Goal: Task Accomplishment & Management: Manage account settings

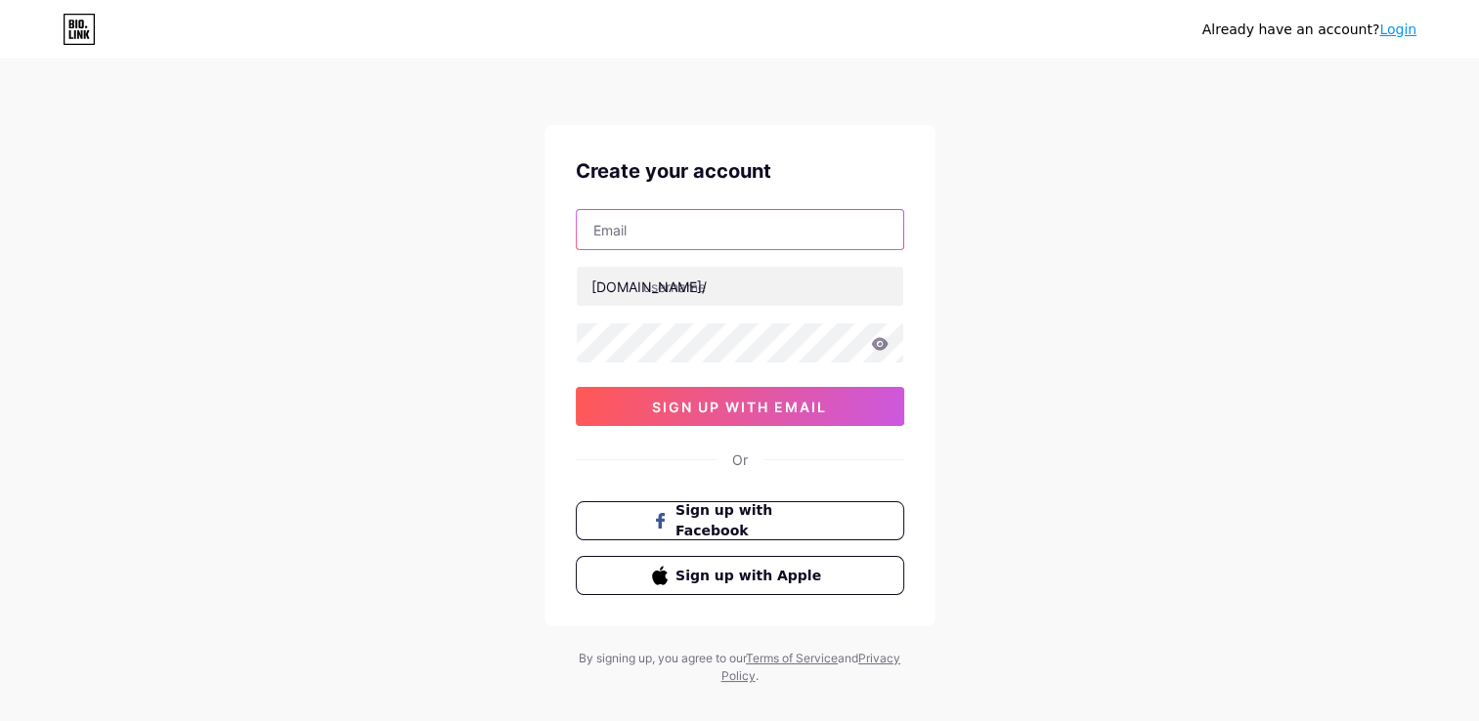
click at [728, 238] on input "text" at bounding box center [740, 229] width 326 height 39
type input "[EMAIL_ADDRESS][DOMAIN_NAME]"
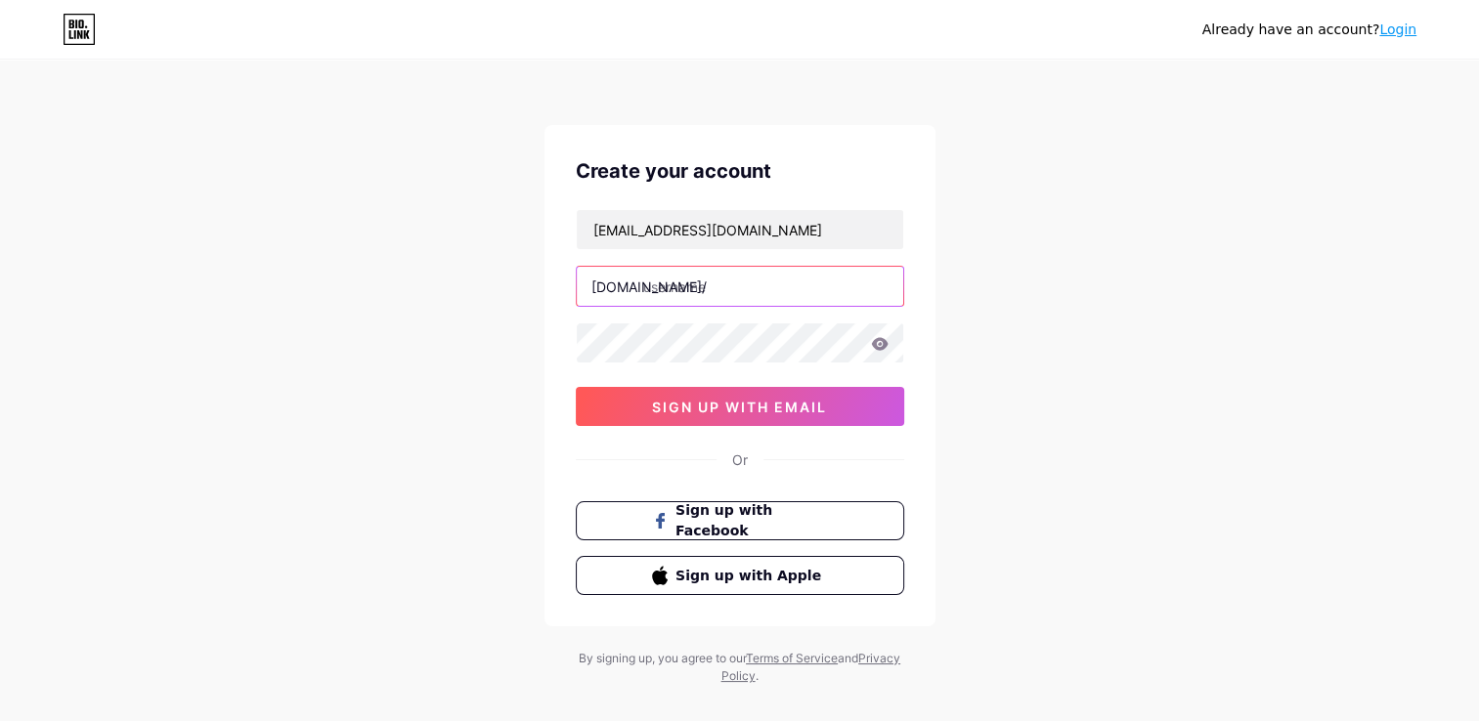
click at [733, 270] on input "text" at bounding box center [740, 286] width 326 height 39
type input "gamba"
click at [814, 369] on div "[EMAIL_ADDRESS][DOMAIN_NAME] [DOMAIN_NAME]/ gamba 0cAFcWeA6pRDWtRPumZz4c5Cc9gpy…" at bounding box center [740, 317] width 328 height 217
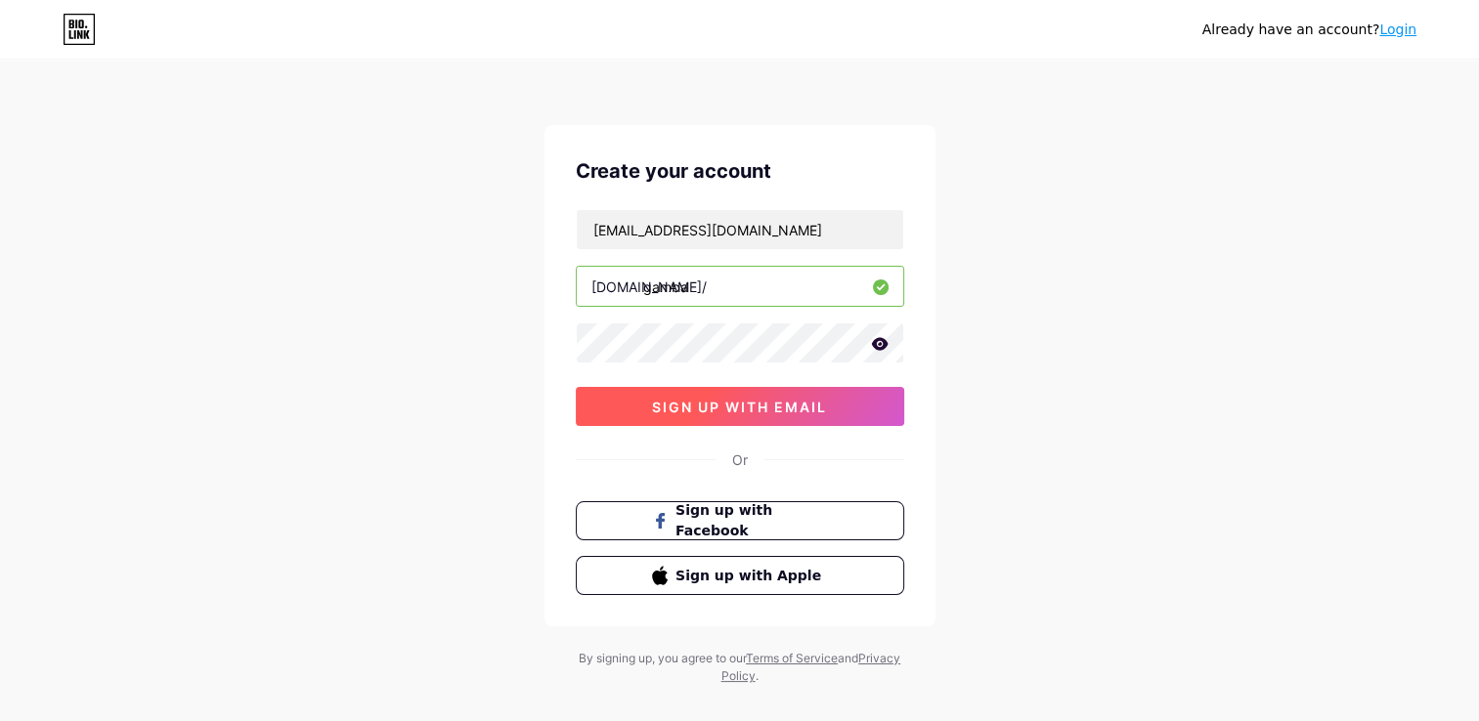
click at [676, 399] on span "sign up with email" at bounding box center [739, 407] width 175 height 17
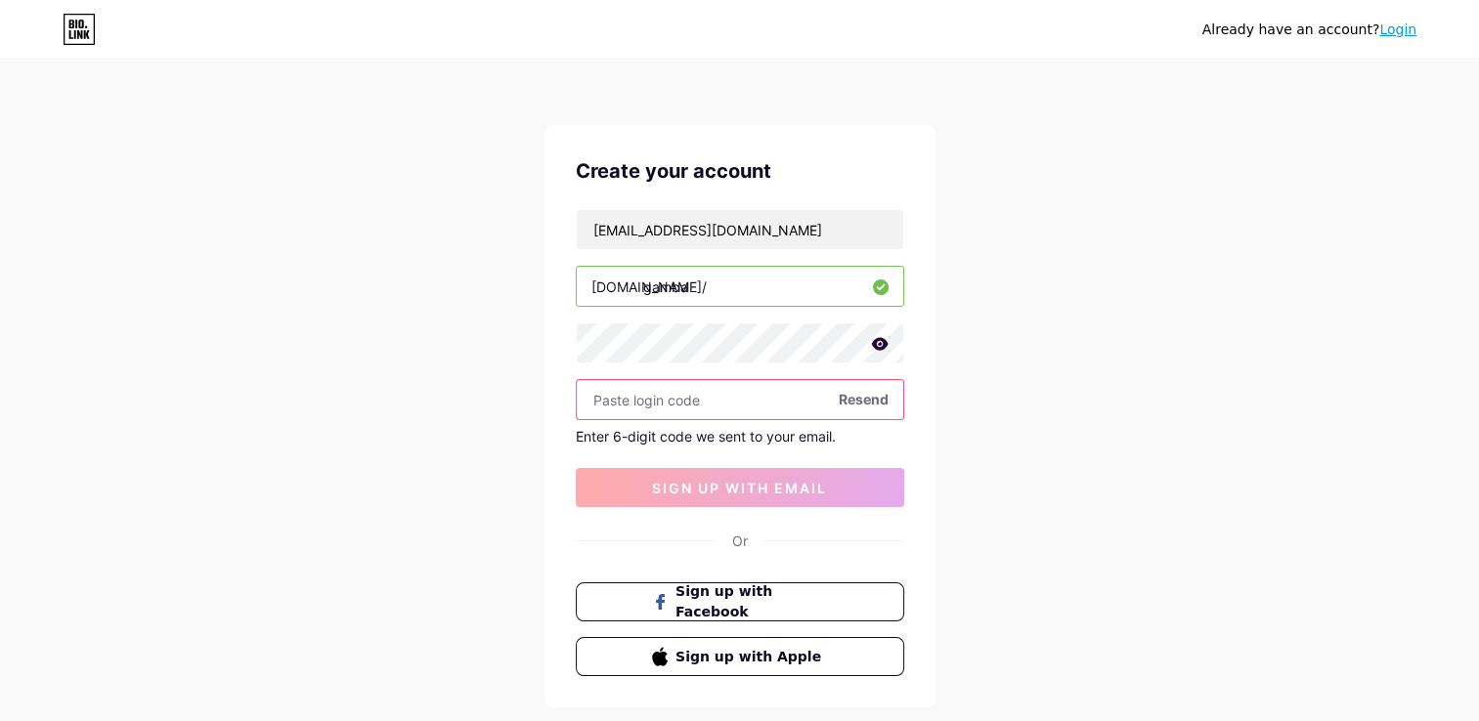
click at [727, 401] on input "text" at bounding box center [740, 399] width 326 height 39
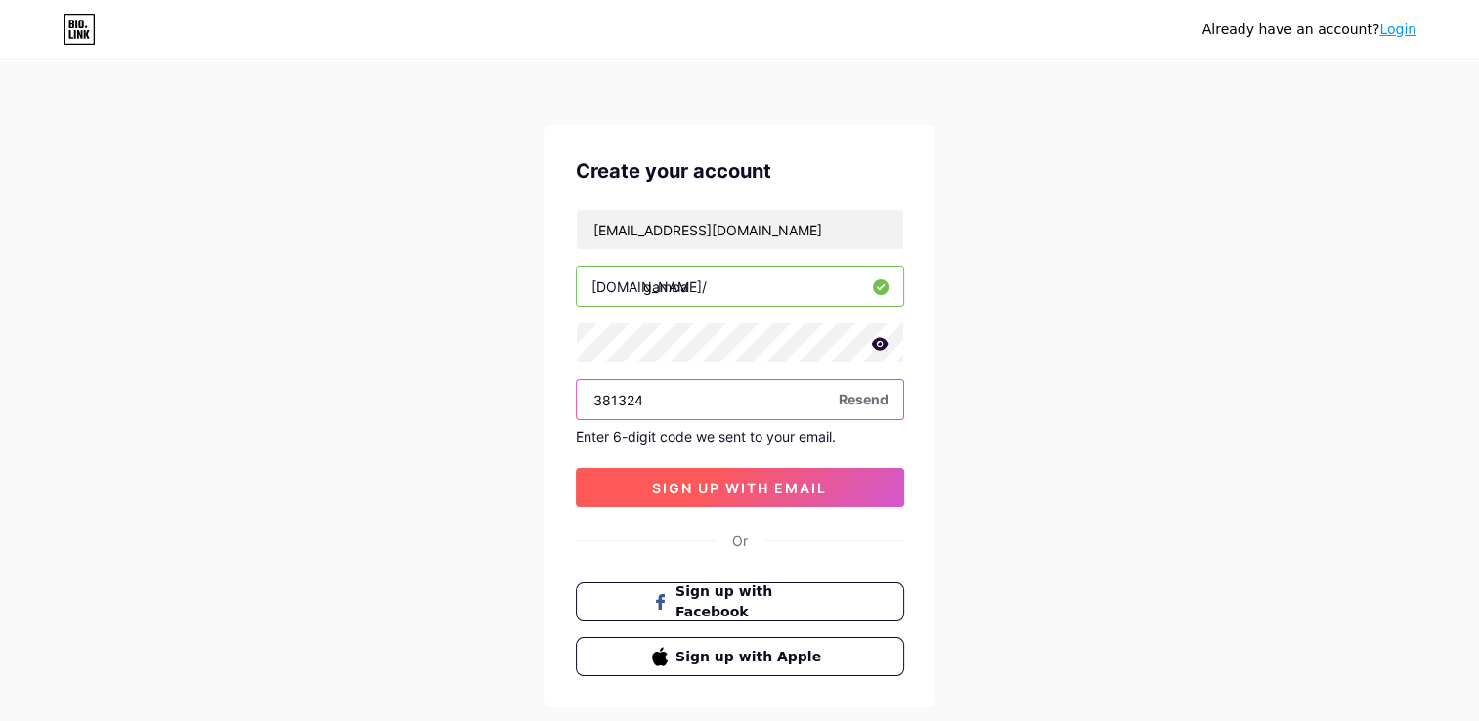
type input "381324"
click at [737, 498] on button "sign up with email" at bounding box center [740, 487] width 328 height 39
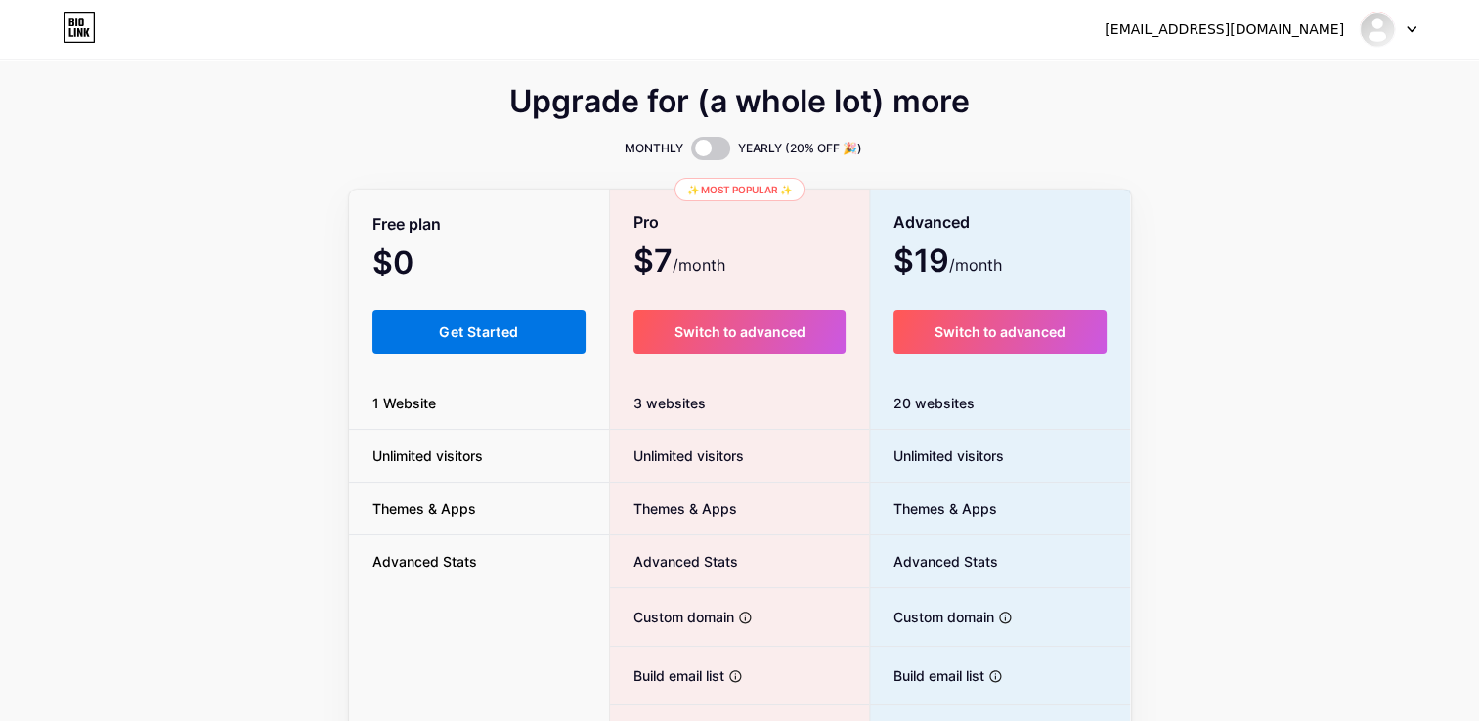
click at [414, 353] on button "Get Started" at bounding box center [479, 332] width 214 height 44
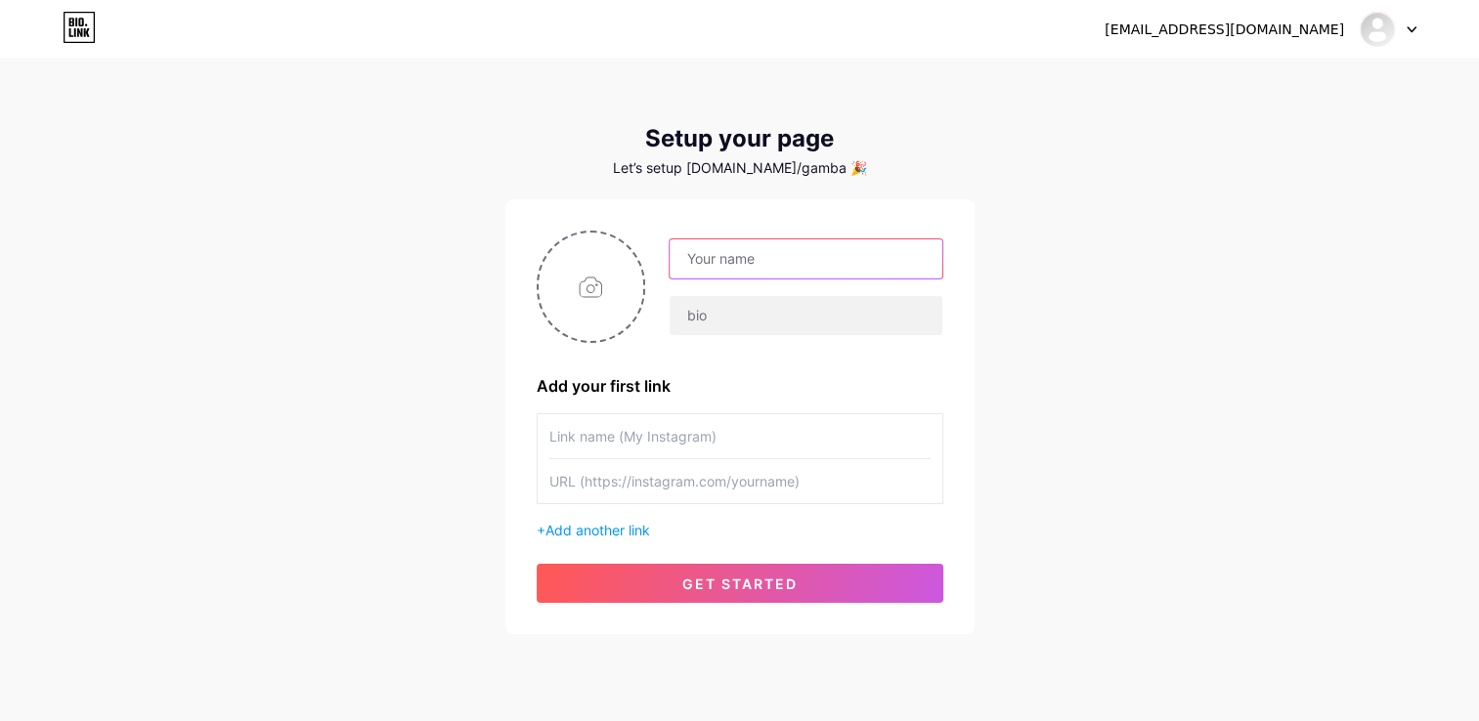
click at [727, 265] on input "text" at bounding box center [805, 258] width 272 height 39
type input "gamba"
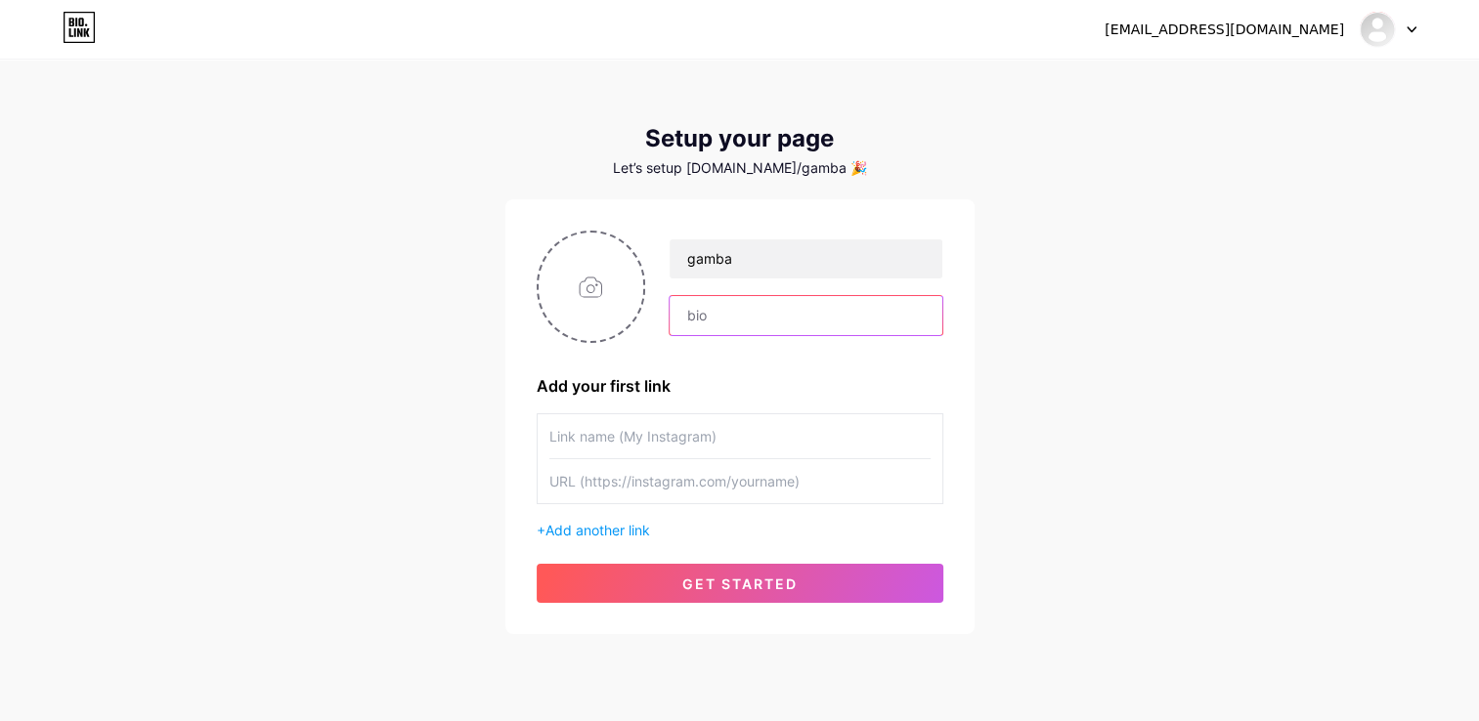
click at [713, 311] on input "text" at bounding box center [805, 315] width 272 height 39
type input "p"
type input "حياكم [DEMOGRAPHIC_DATA]"
click at [611, 281] on input "file" at bounding box center [592, 287] width 106 height 108
click at [672, 448] on input "text" at bounding box center [739, 436] width 381 height 44
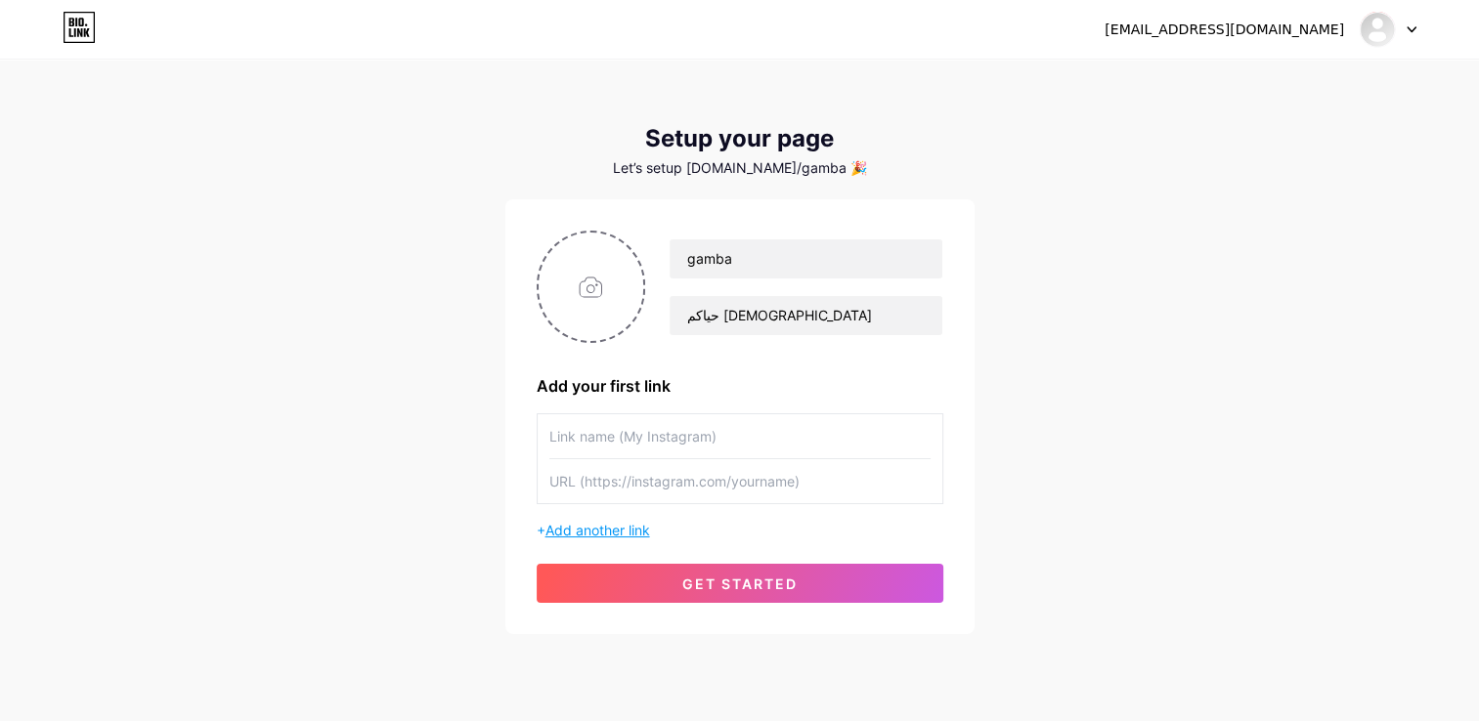
click at [583, 526] on span "Add another link" at bounding box center [597, 530] width 105 height 17
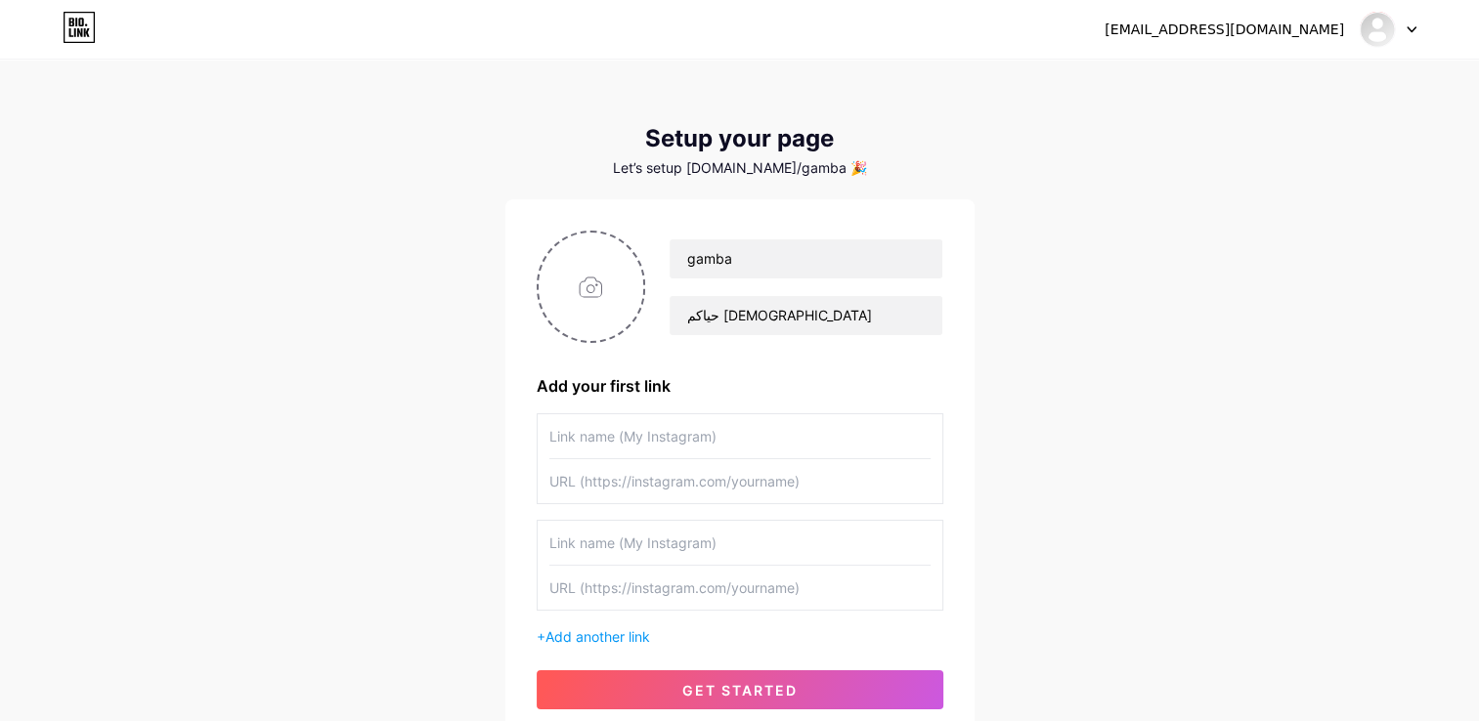
click at [606, 443] on input "text" at bounding box center [739, 436] width 381 height 44
click at [618, 481] on input "text" at bounding box center [739, 481] width 381 height 44
paste input "[URL][DOMAIN_NAME]"
type input "[URL][DOMAIN_NAME]"
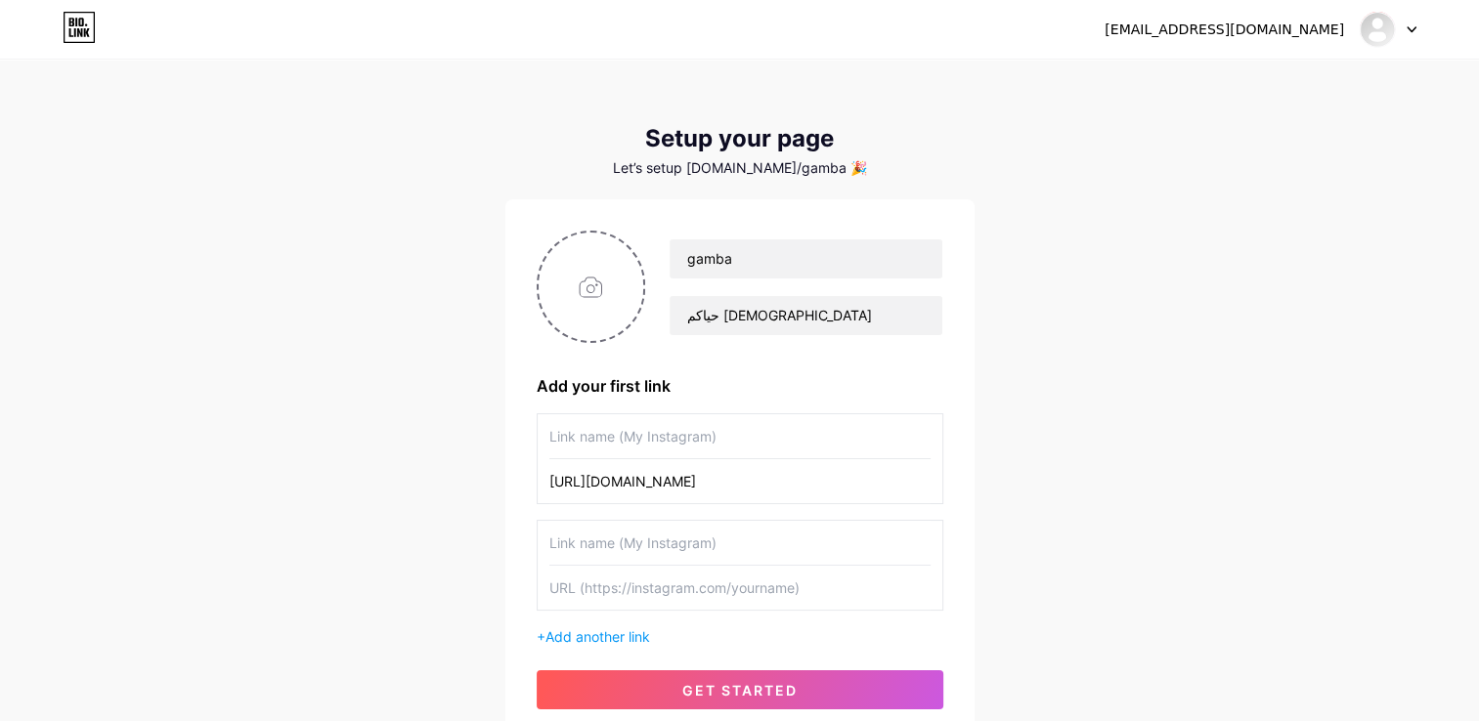
scroll to position [0, 0]
click at [599, 438] on input "text" at bounding box center [739, 436] width 381 height 44
type input "ؤ"
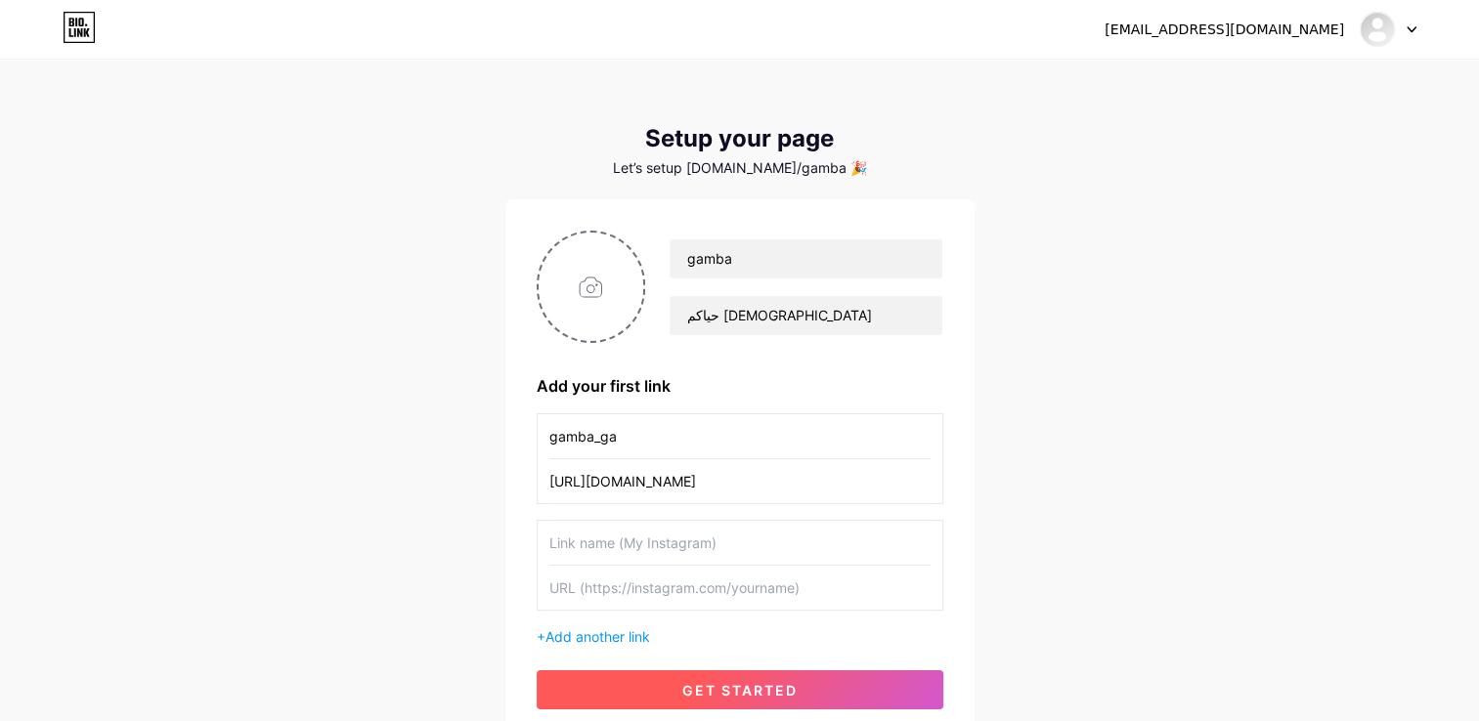
type input "gamba_ga"
click at [722, 686] on span "get started" at bounding box center [739, 690] width 115 height 17
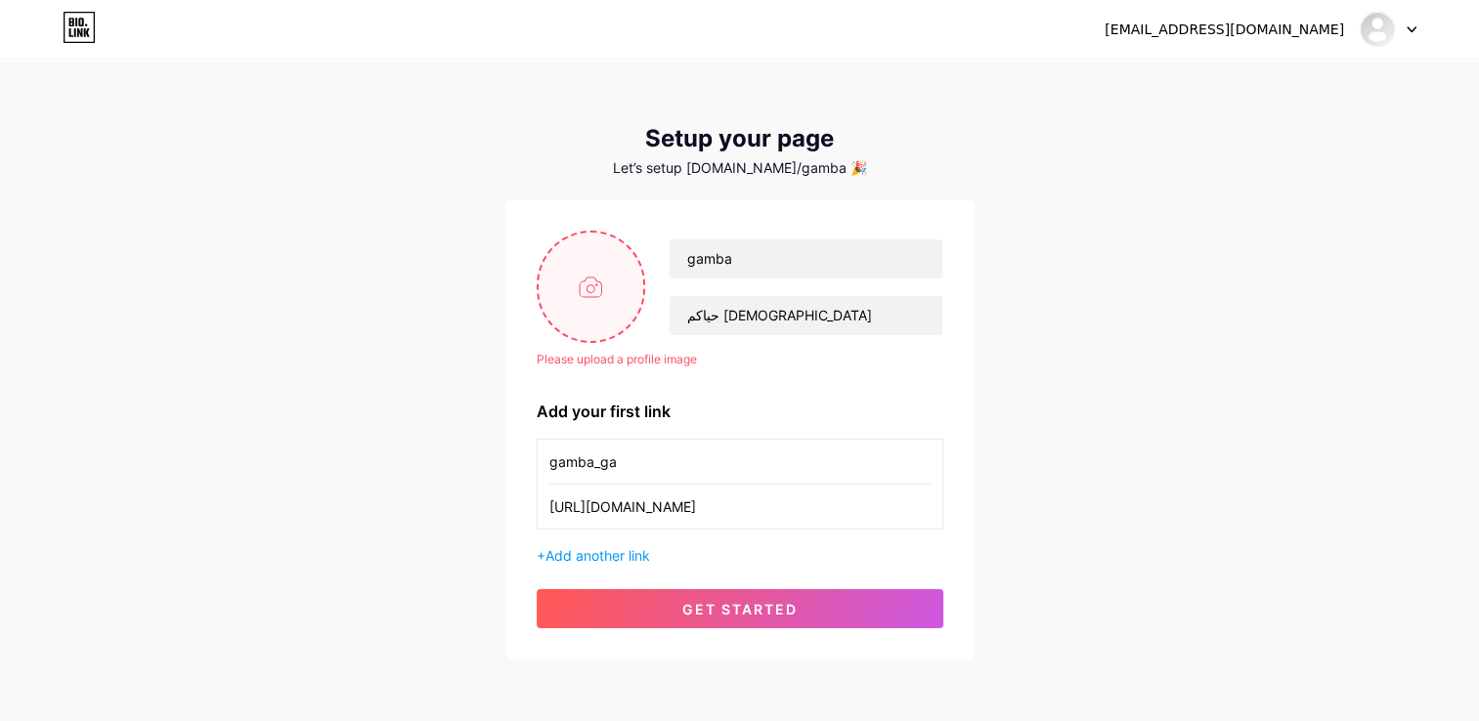
click at [625, 295] on input "file" at bounding box center [592, 287] width 106 height 108
click at [602, 293] on input "file" at bounding box center [592, 287] width 106 height 108
type input "C:\fakepath\photo_5834547531147759104_y.jpg"
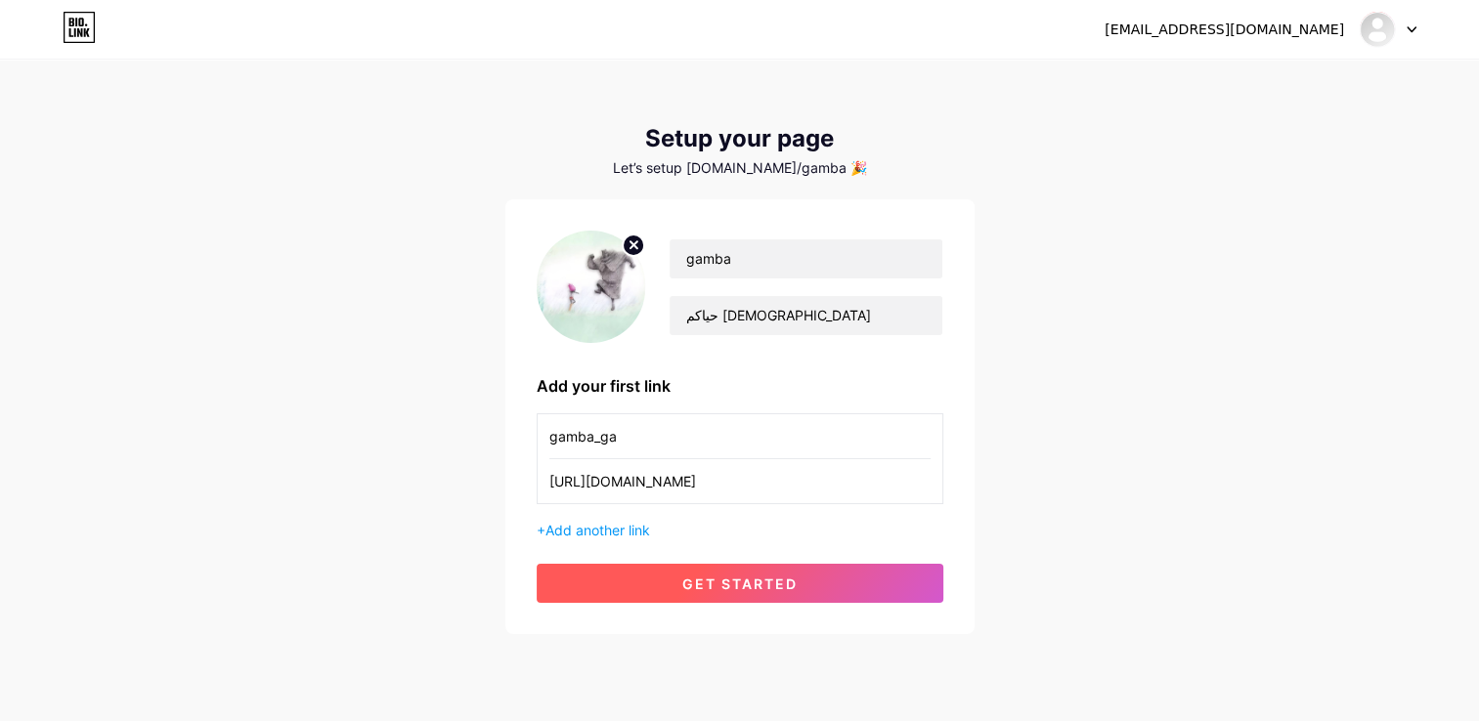
click at [812, 576] on button "get started" at bounding box center [740, 583] width 407 height 39
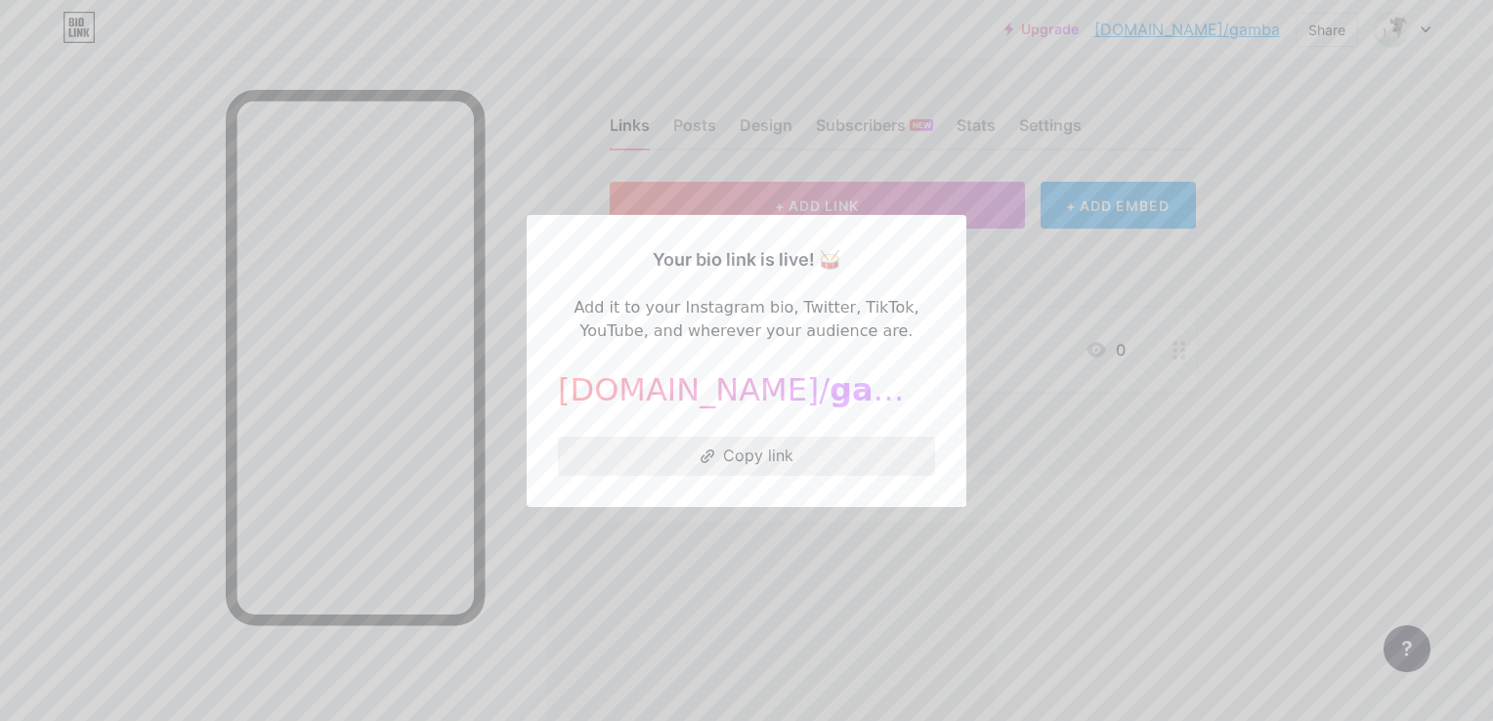
click at [708, 450] on icon at bounding box center [708, 457] width 15 height 14
click at [978, 175] on div at bounding box center [746, 360] width 1493 height 721
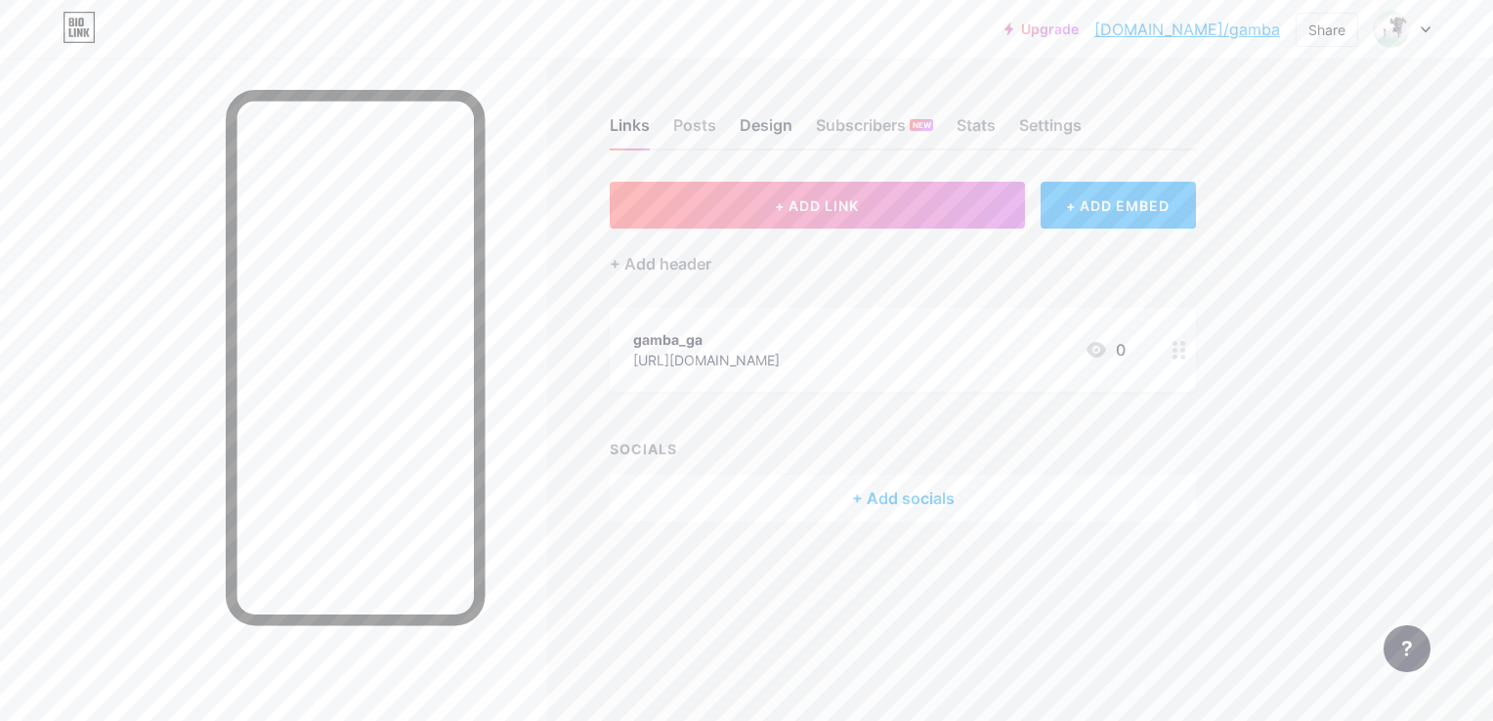
click at [780, 121] on div "Design" at bounding box center [766, 130] width 53 height 35
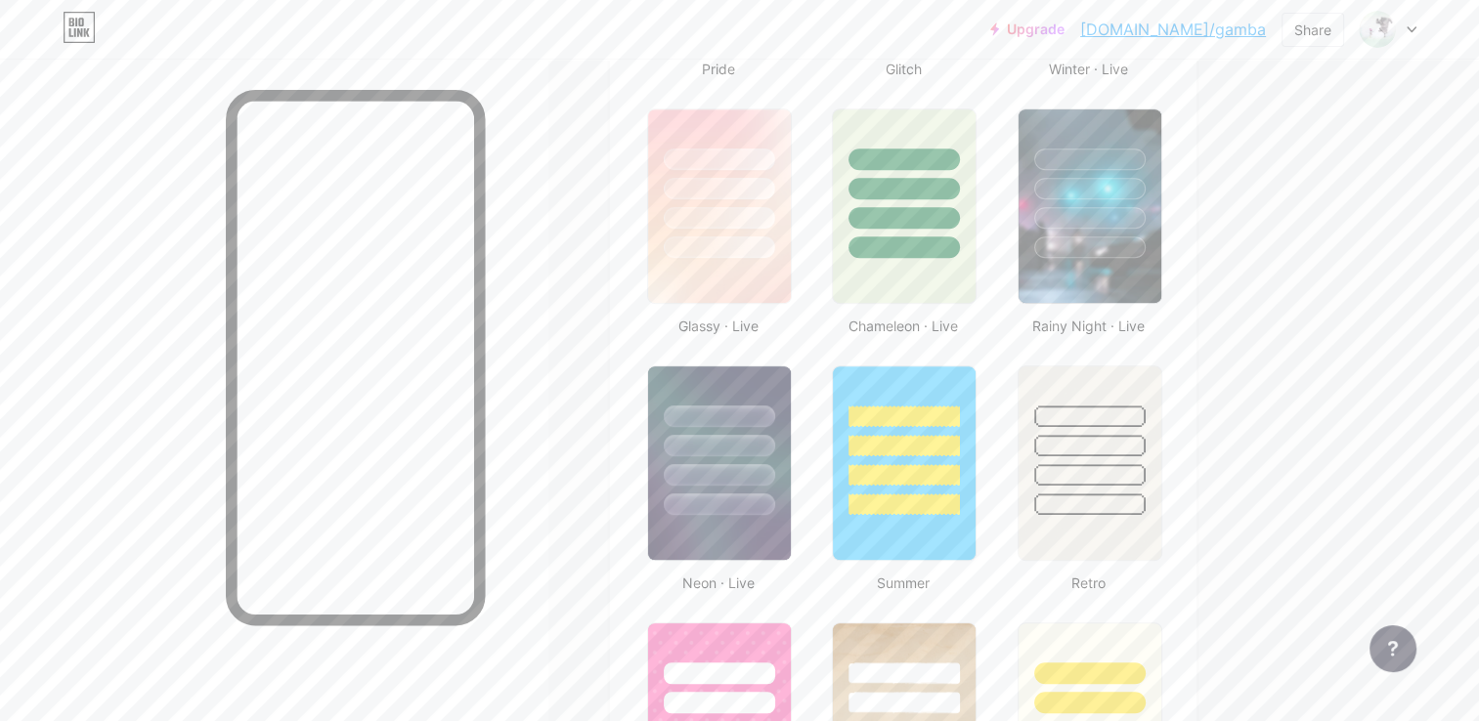
scroll to position [943, 0]
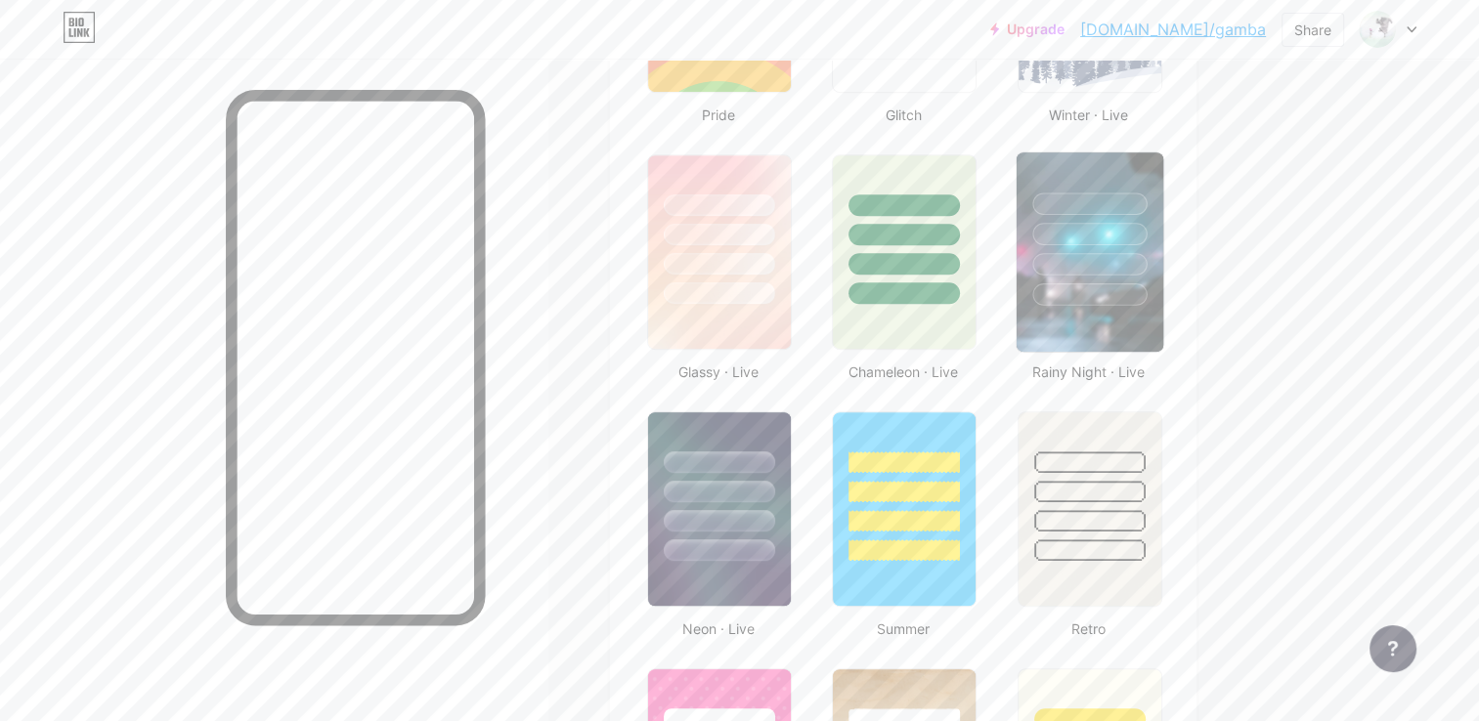
click at [1043, 266] on div at bounding box center [1089, 264] width 114 height 22
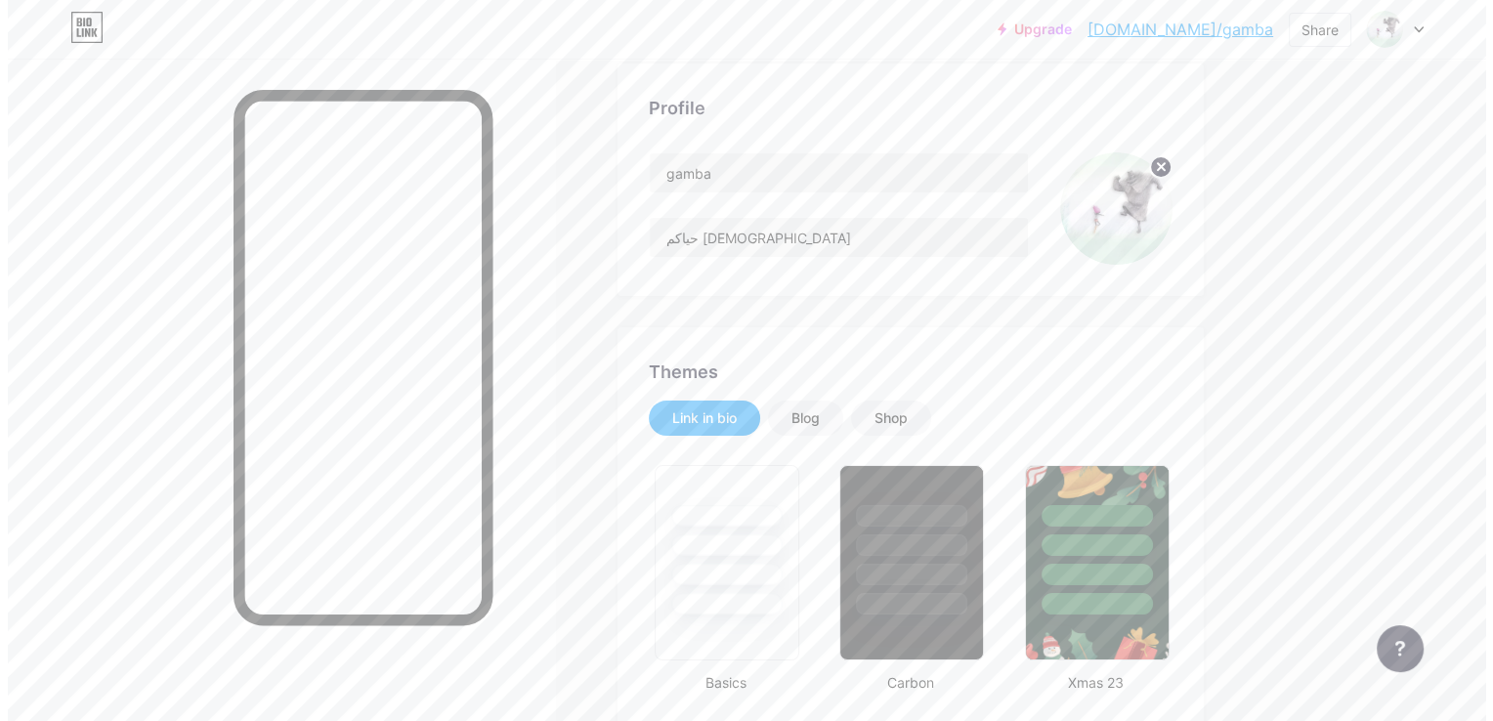
scroll to position [0, 0]
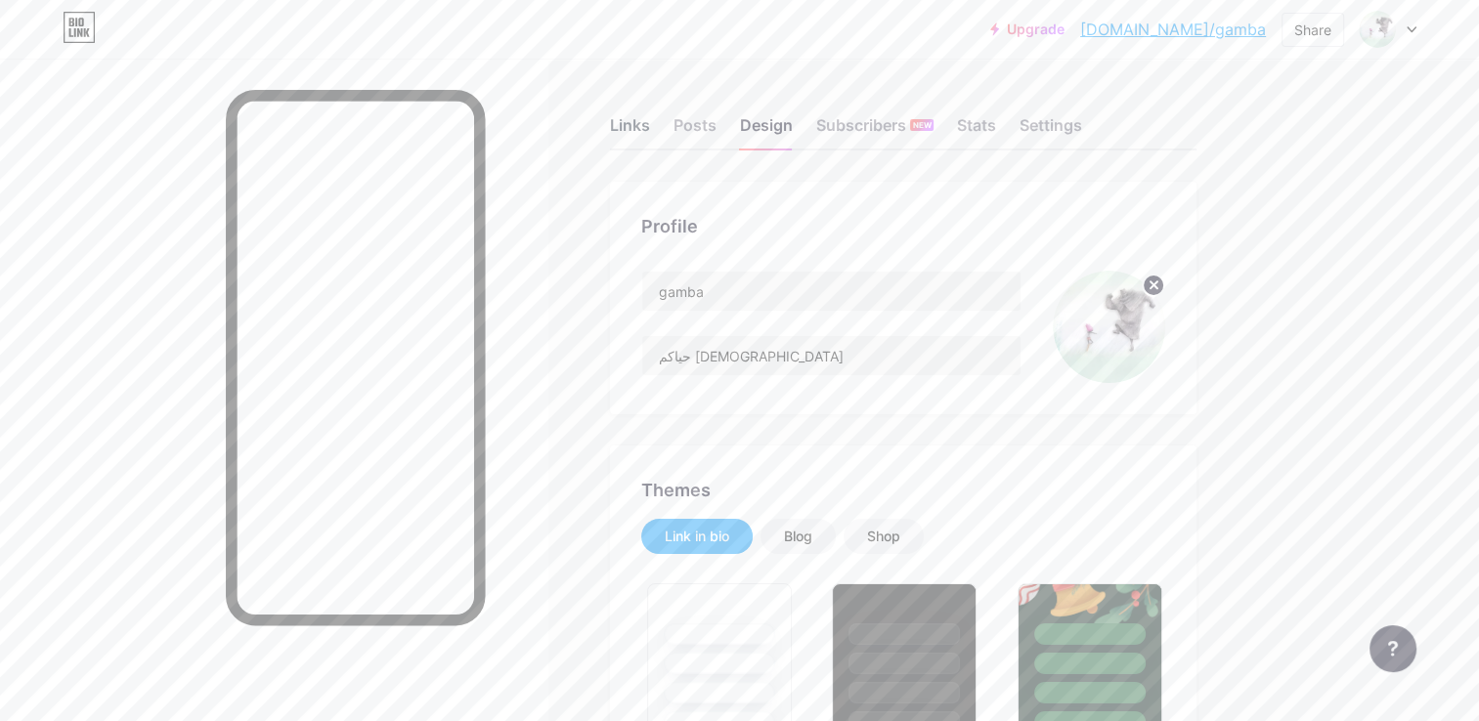
click at [630, 124] on div "Links" at bounding box center [630, 130] width 40 height 35
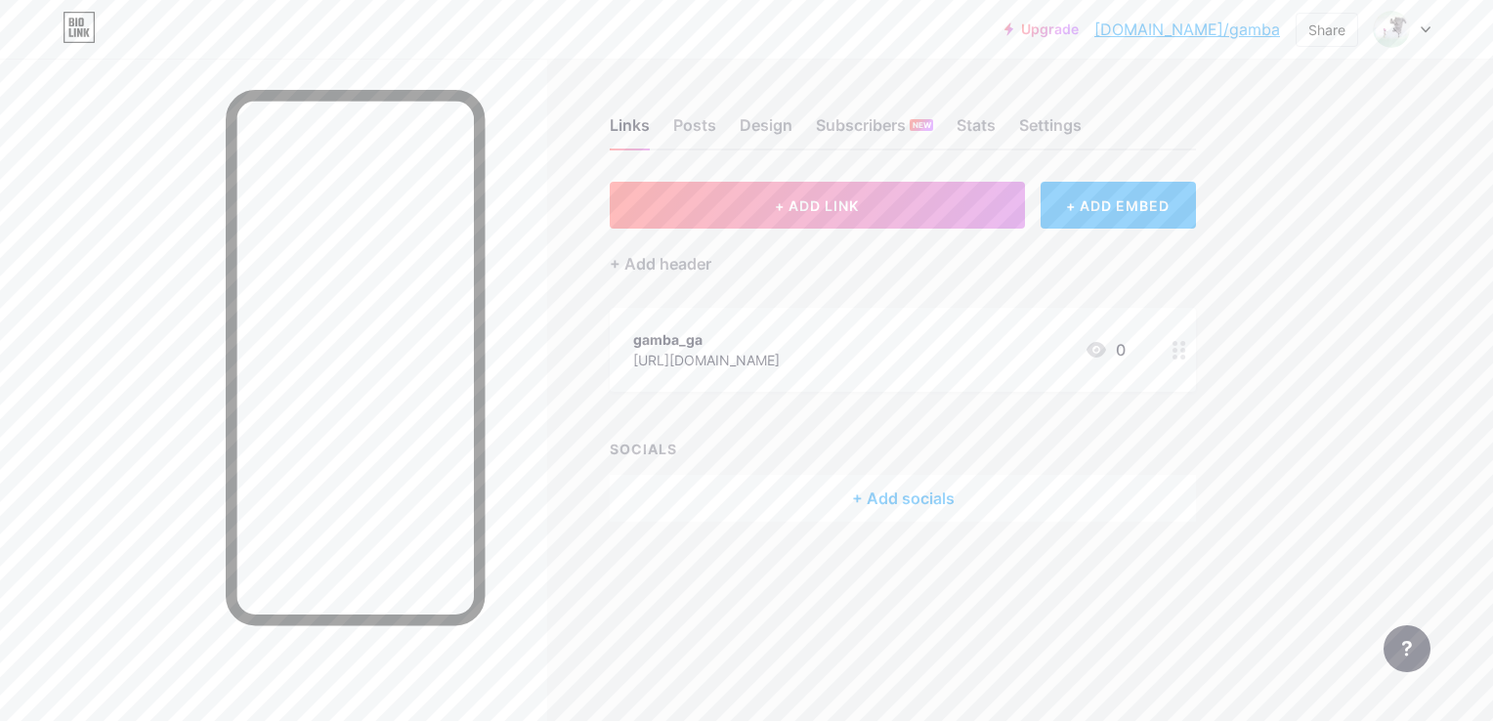
click at [890, 494] on div "+ Add socials" at bounding box center [903, 498] width 586 height 47
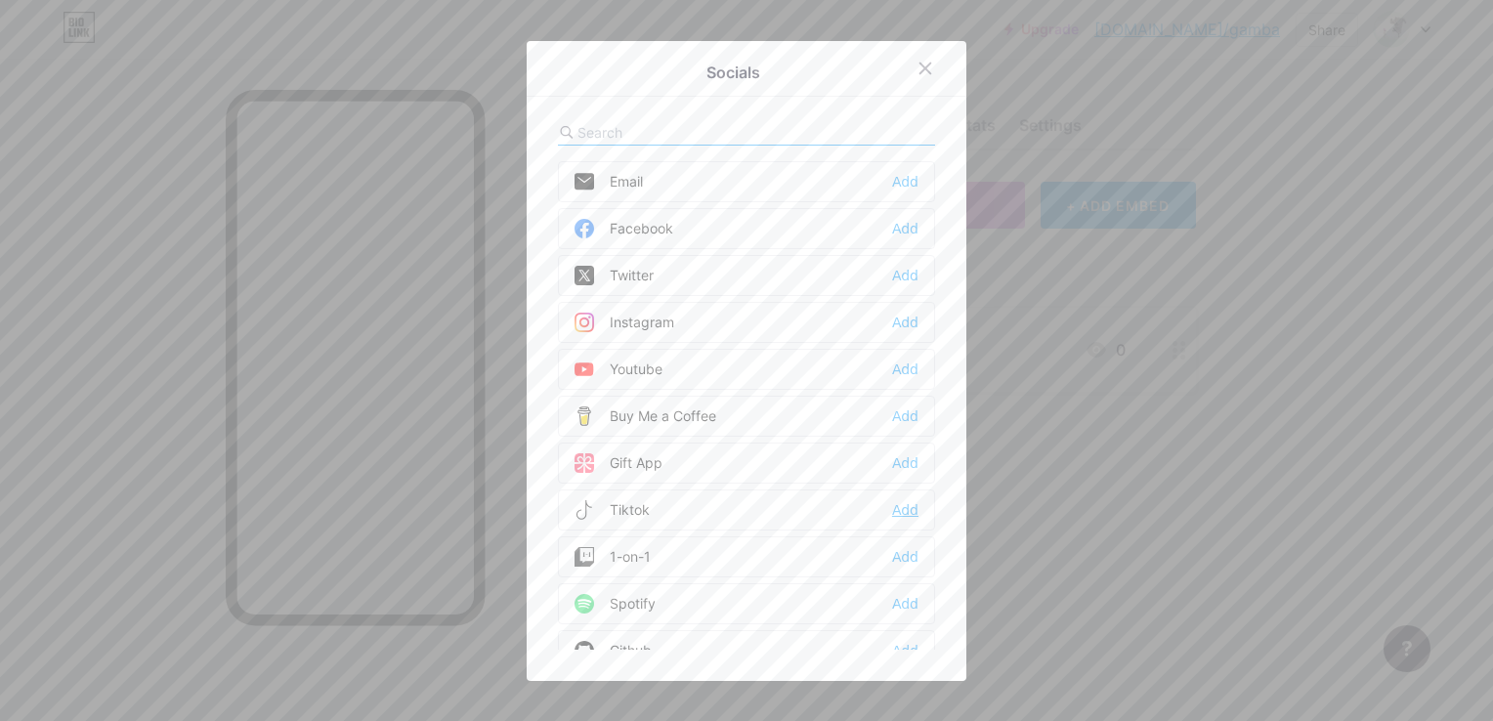
click at [901, 500] on div "Add" at bounding box center [905, 510] width 26 height 20
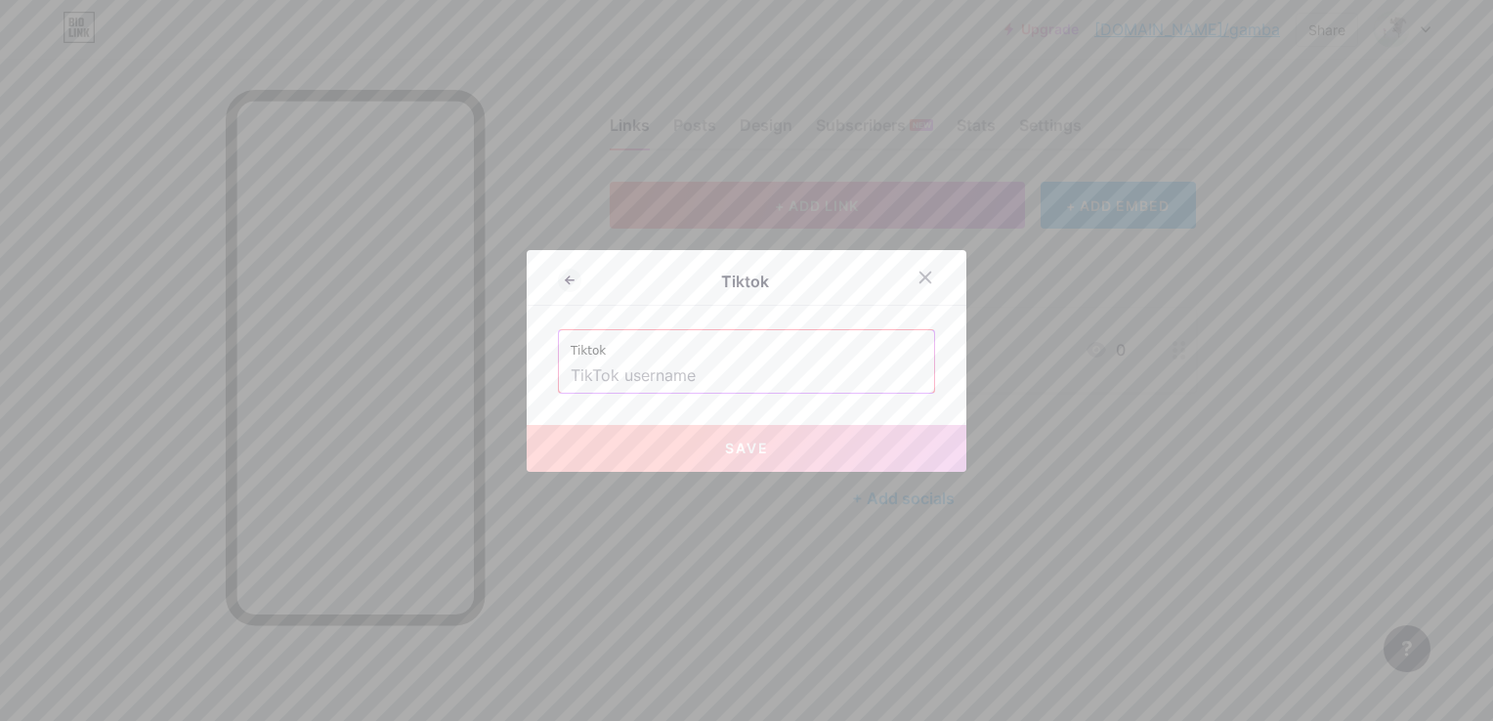
click at [629, 380] on input "text" at bounding box center [747, 376] width 352 height 33
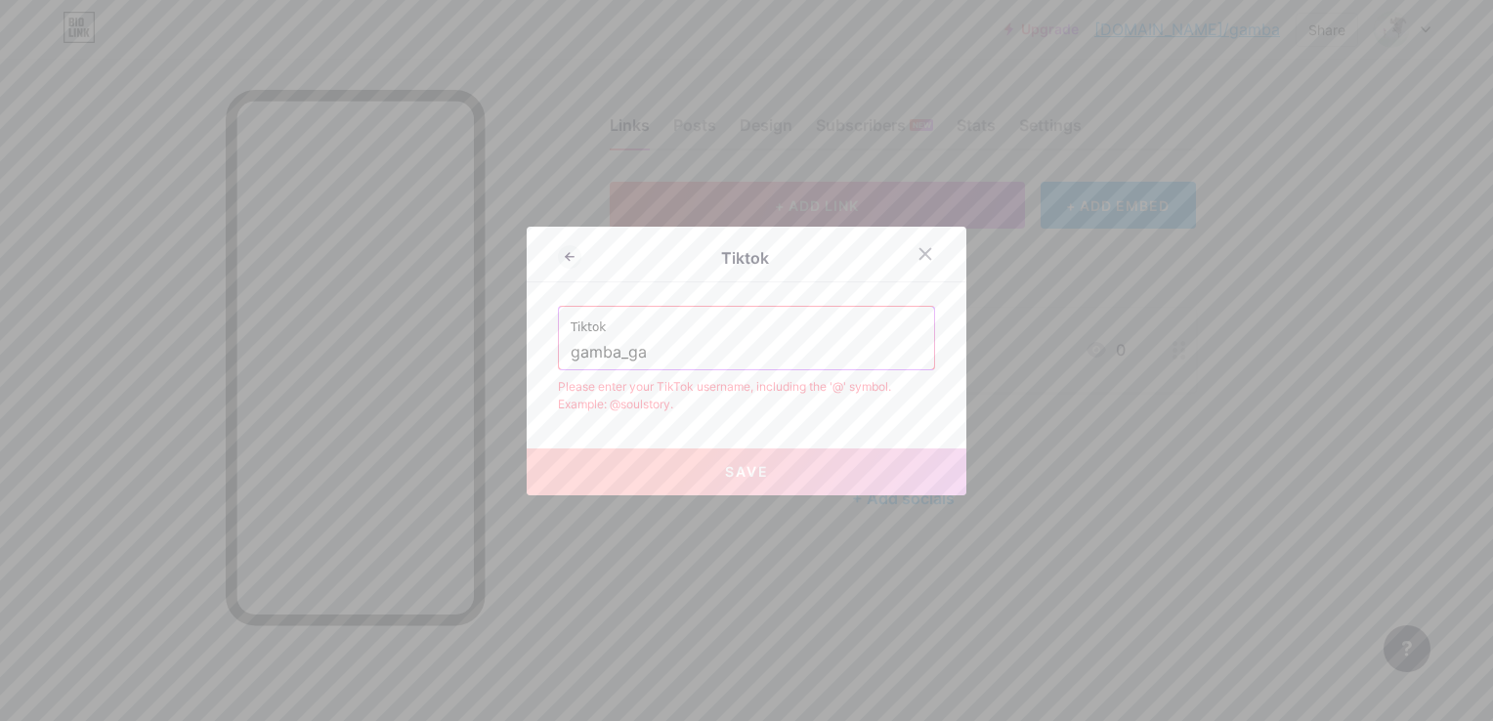
click at [816, 421] on div "Tiktok Tiktok gamba_ga Please enter your TikTok username, including the '@' sym…" at bounding box center [747, 361] width 440 height 269
click at [559, 358] on div "Tiktok gamba_ga" at bounding box center [746, 338] width 375 height 63
click at [590, 351] on input "gamba_ga" at bounding box center [747, 352] width 352 height 33
click at [571, 350] on input "gamba_ga" at bounding box center [747, 352] width 352 height 33
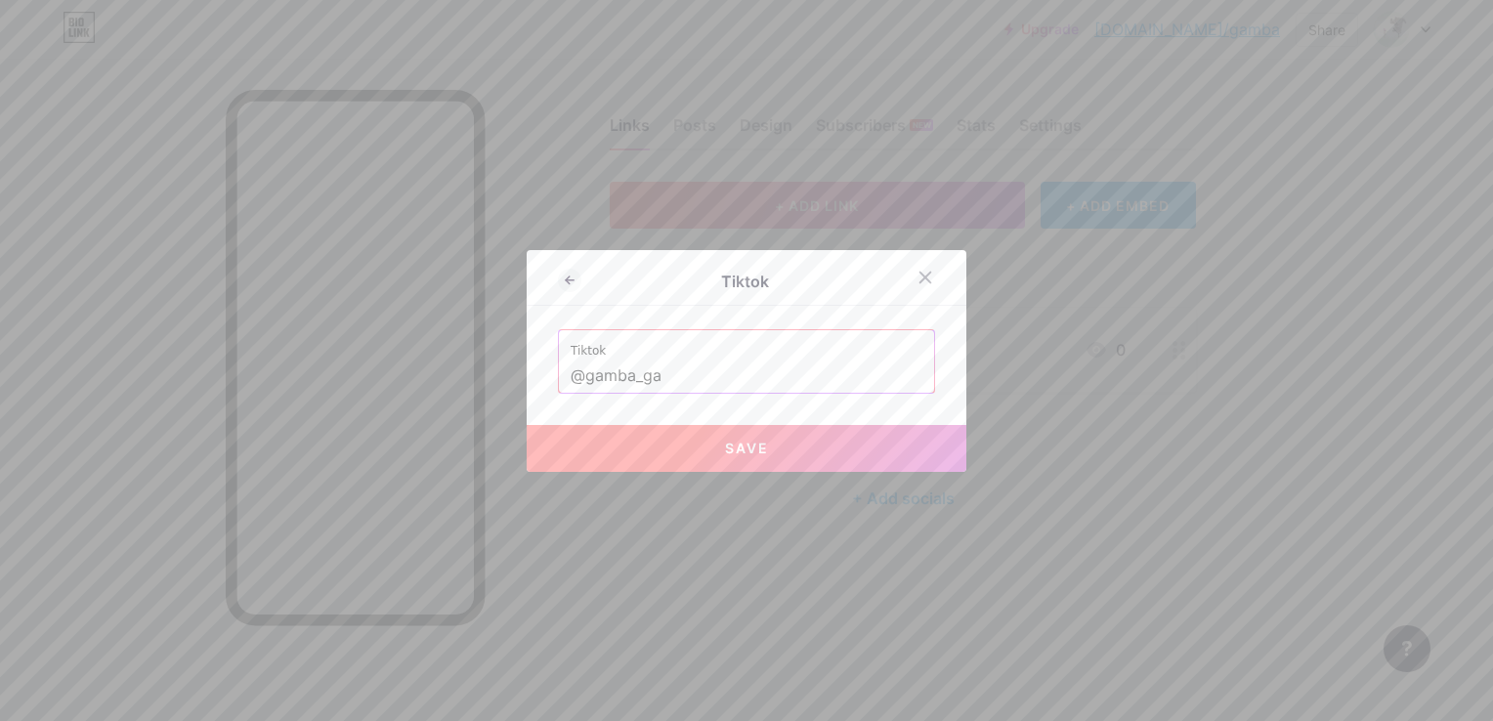
click at [748, 459] on button "Save" at bounding box center [747, 448] width 440 height 47
type input "[URL][DOMAIN_NAME]"
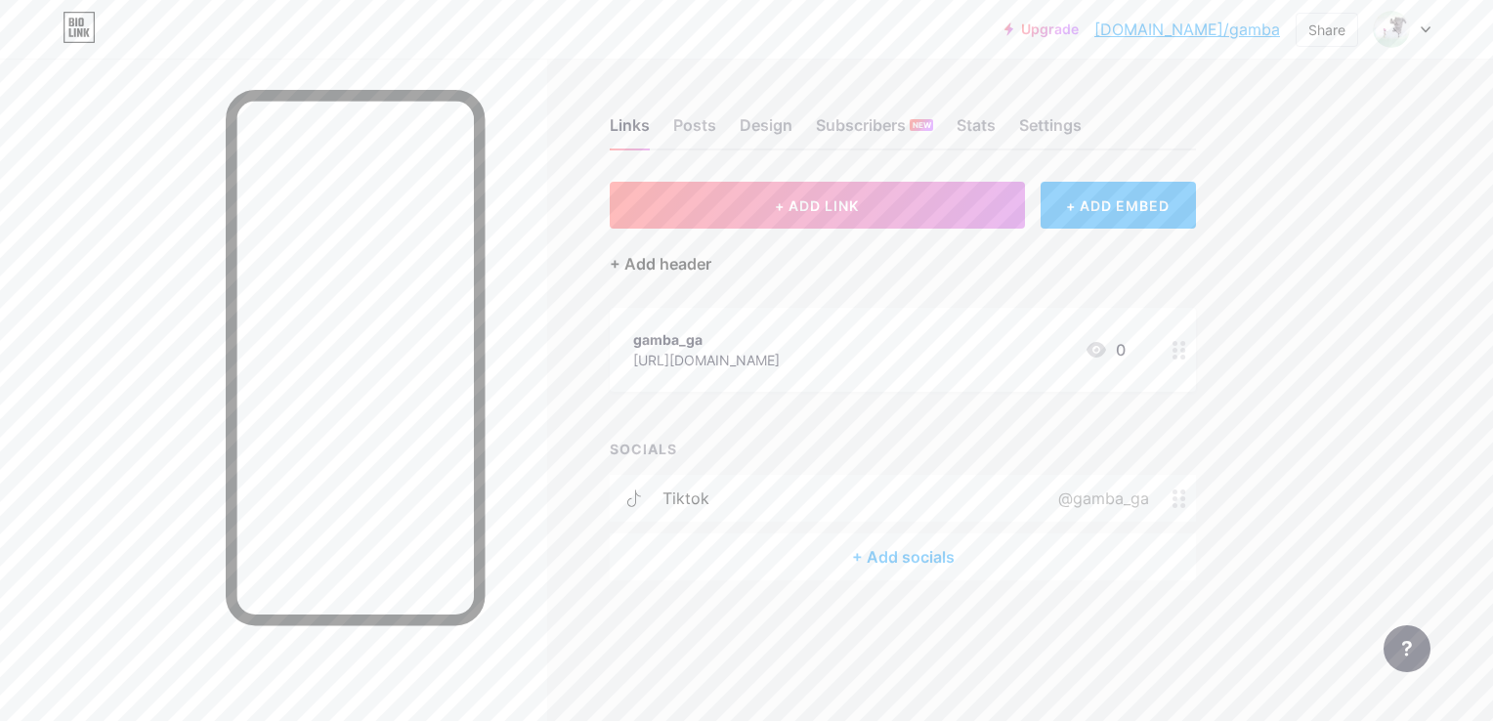
click at [645, 260] on div "+ Add header" at bounding box center [661, 263] width 102 height 23
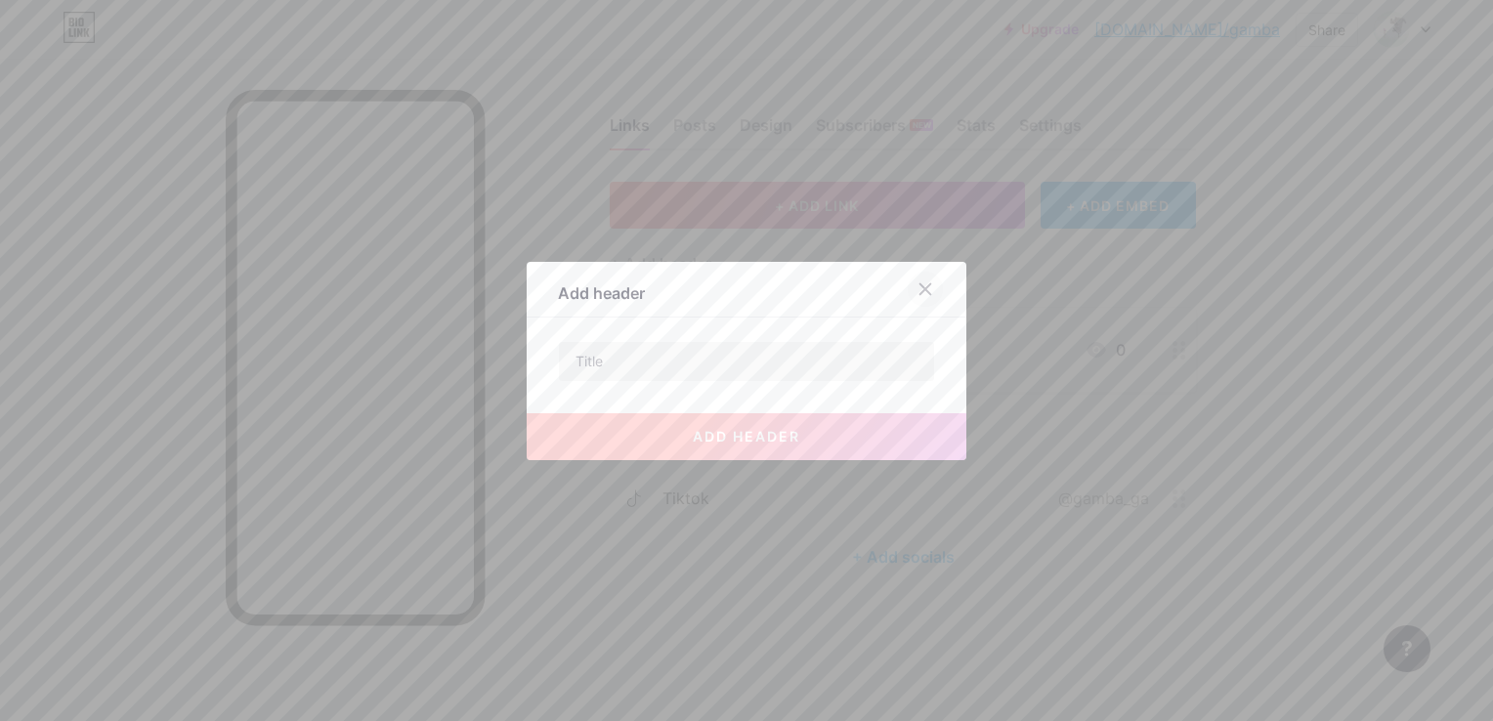
click at [918, 283] on icon at bounding box center [926, 289] width 16 height 16
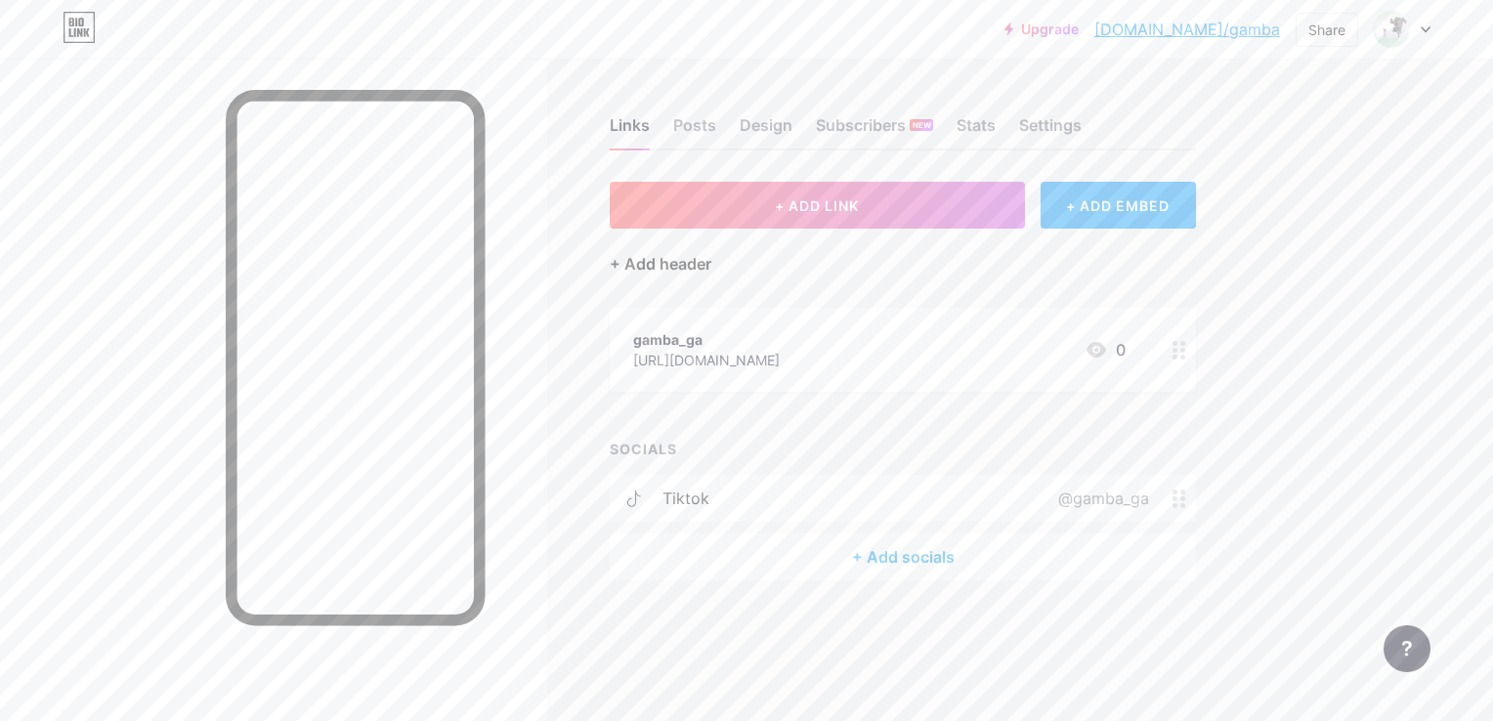
click at [691, 273] on div "+ Add header" at bounding box center [661, 263] width 102 height 23
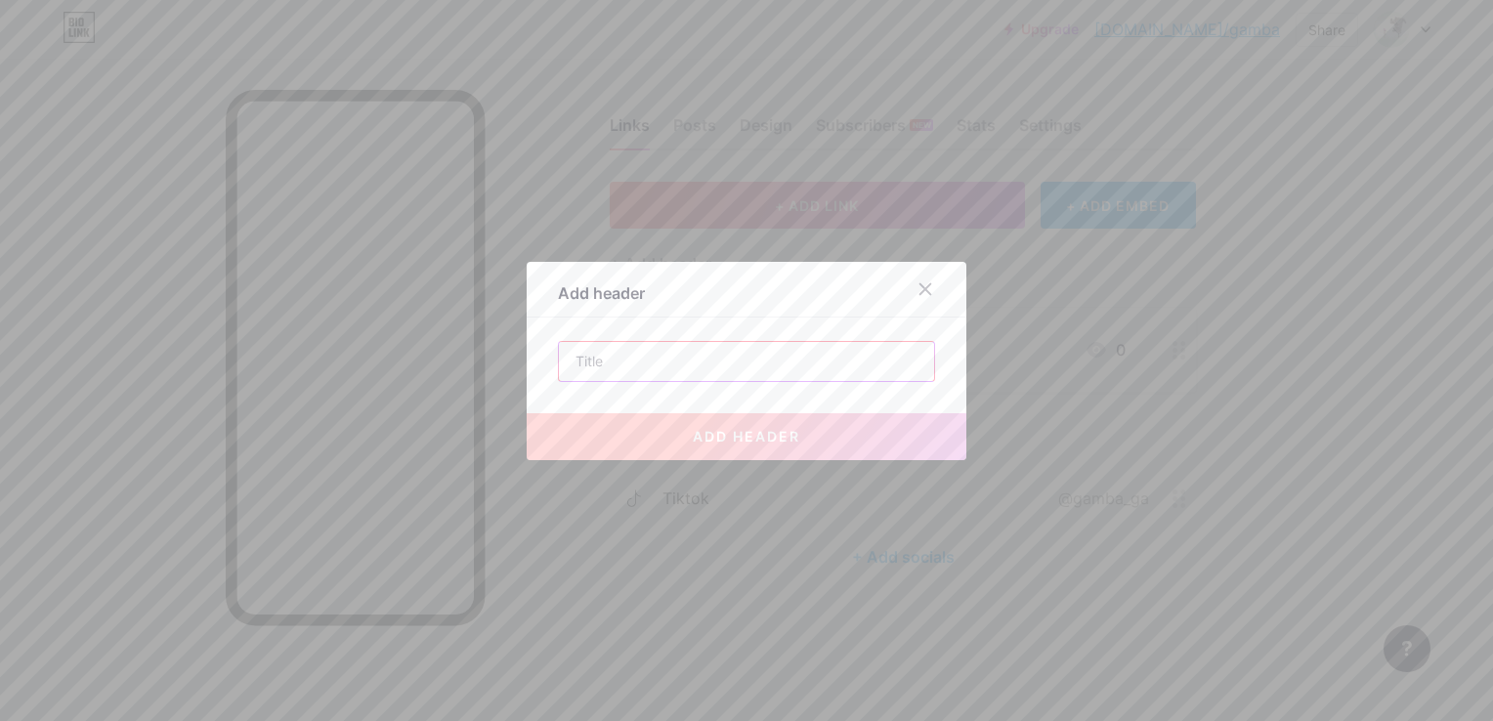
click at [694, 360] on input "text" at bounding box center [746, 361] width 375 height 39
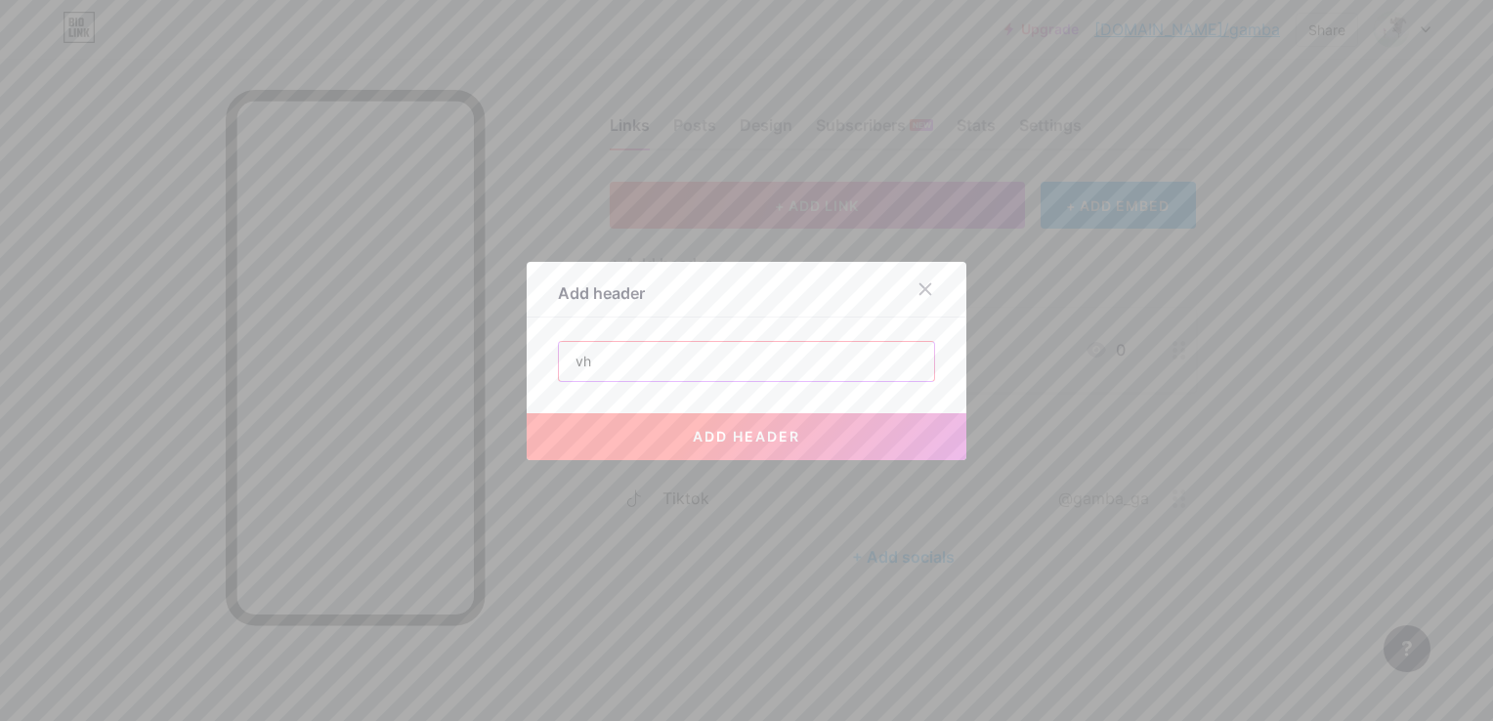
type input "v"
type input "برق ستور"
click at [693, 436] on span "add header" at bounding box center [747, 436] width 108 height 17
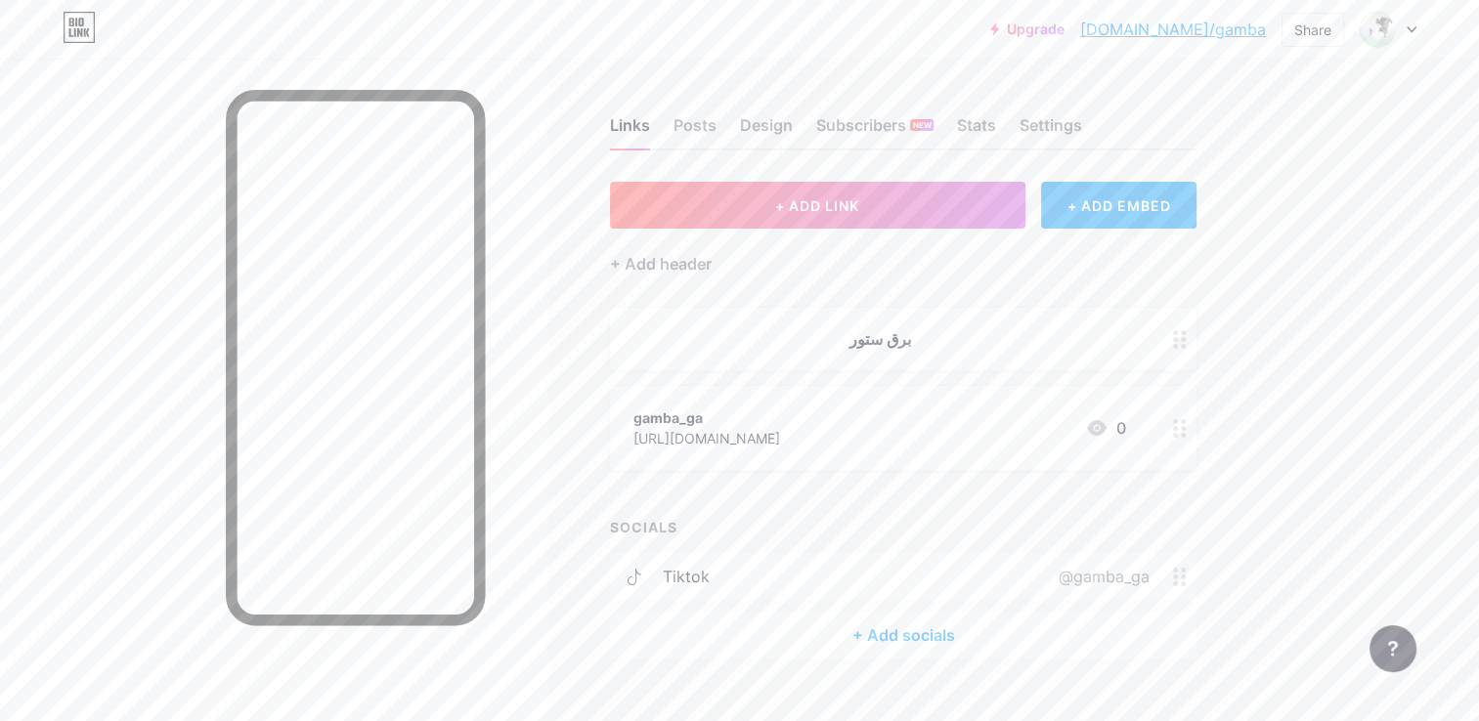
click at [689, 436] on div "[URL][DOMAIN_NAME]" at bounding box center [706, 438] width 147 height 21
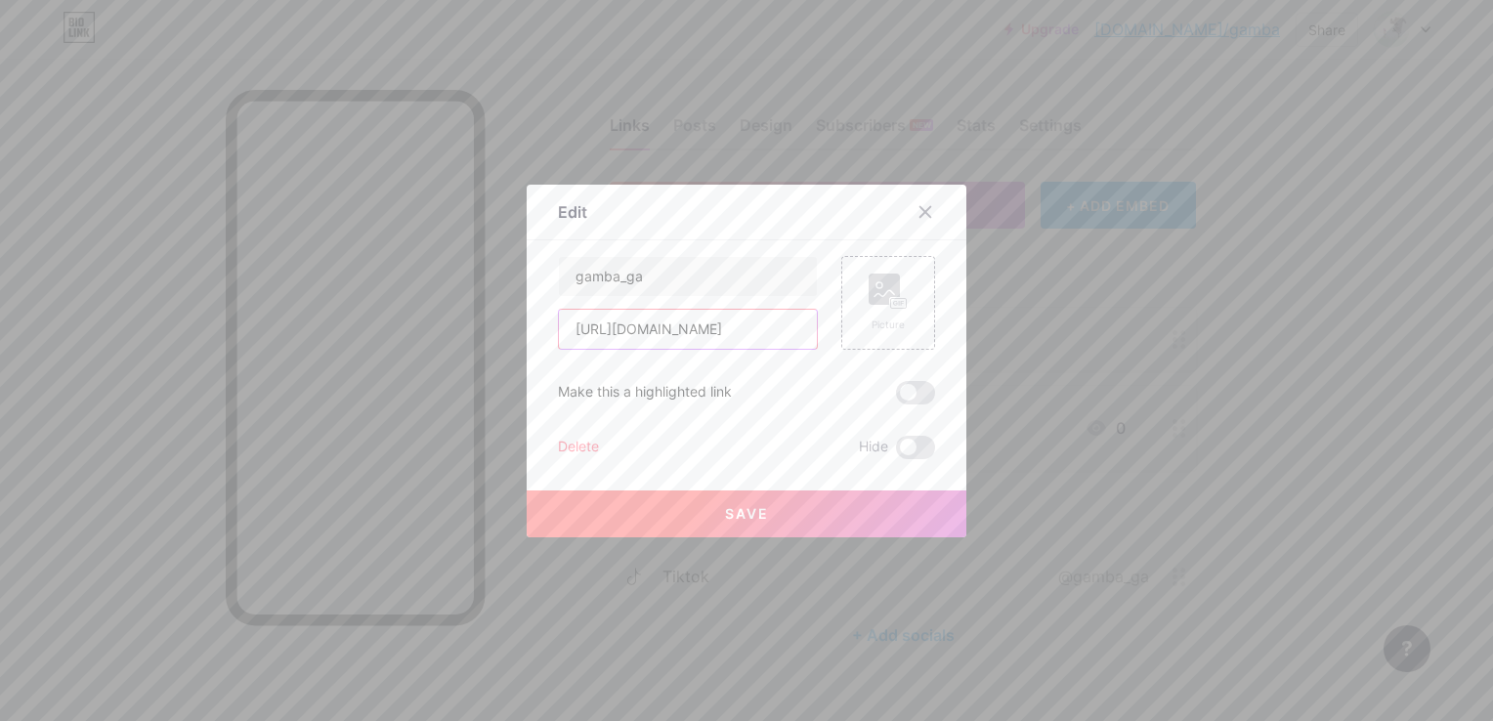
click at [781, 326] on input "[URL][DOMAIN_NAME]" at bounding box center [688, 329] width 258 height 39
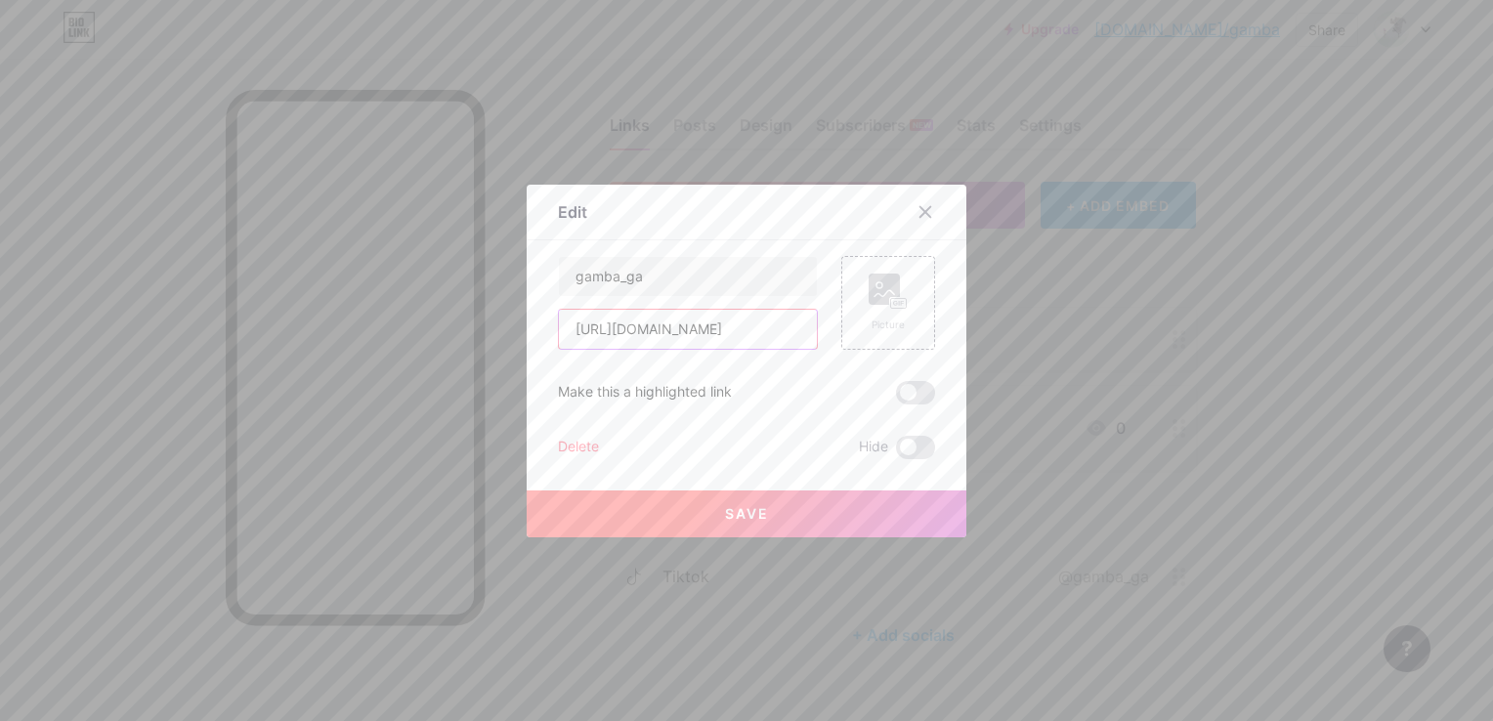
click at [781, 326] on input "[URL][DOMAIN_NAME]" at bounding box center [688, 329] width 258 height 39
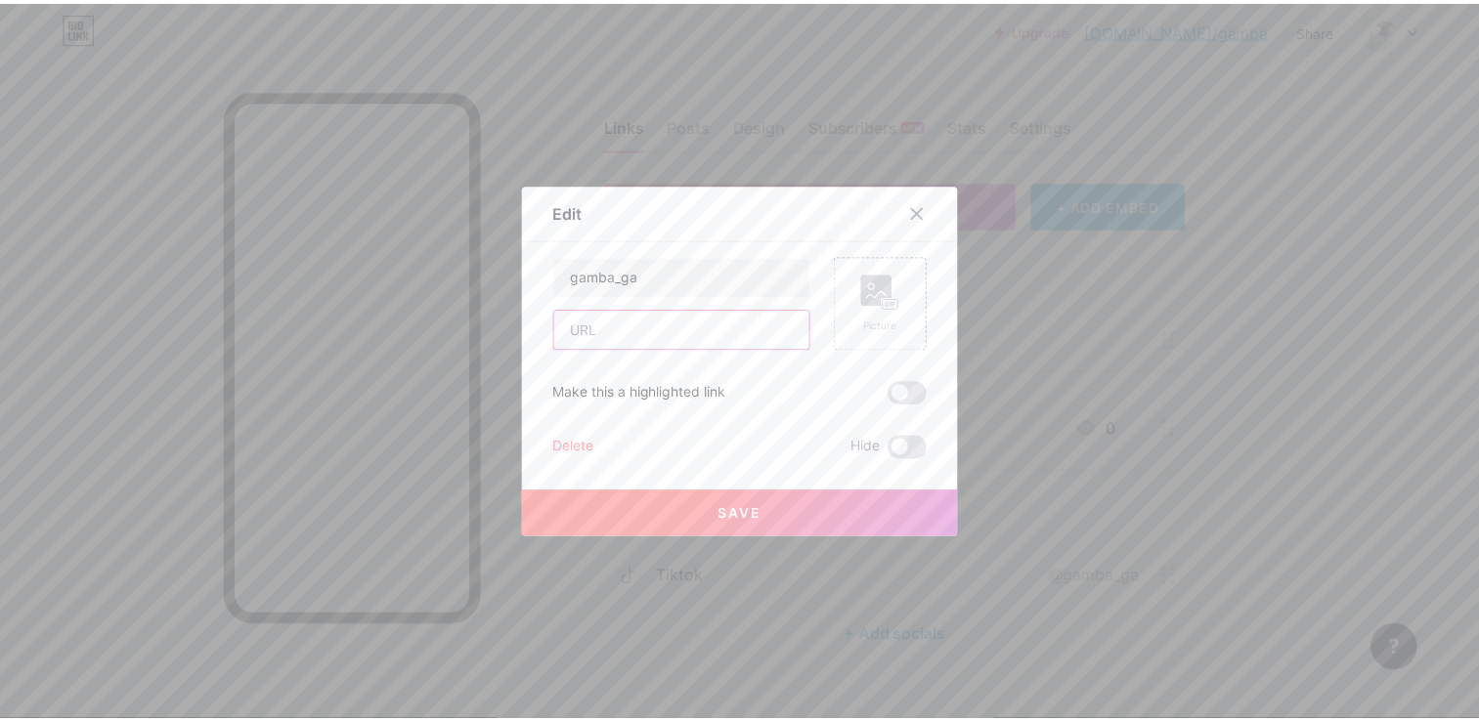
scroll to position [0, 0]
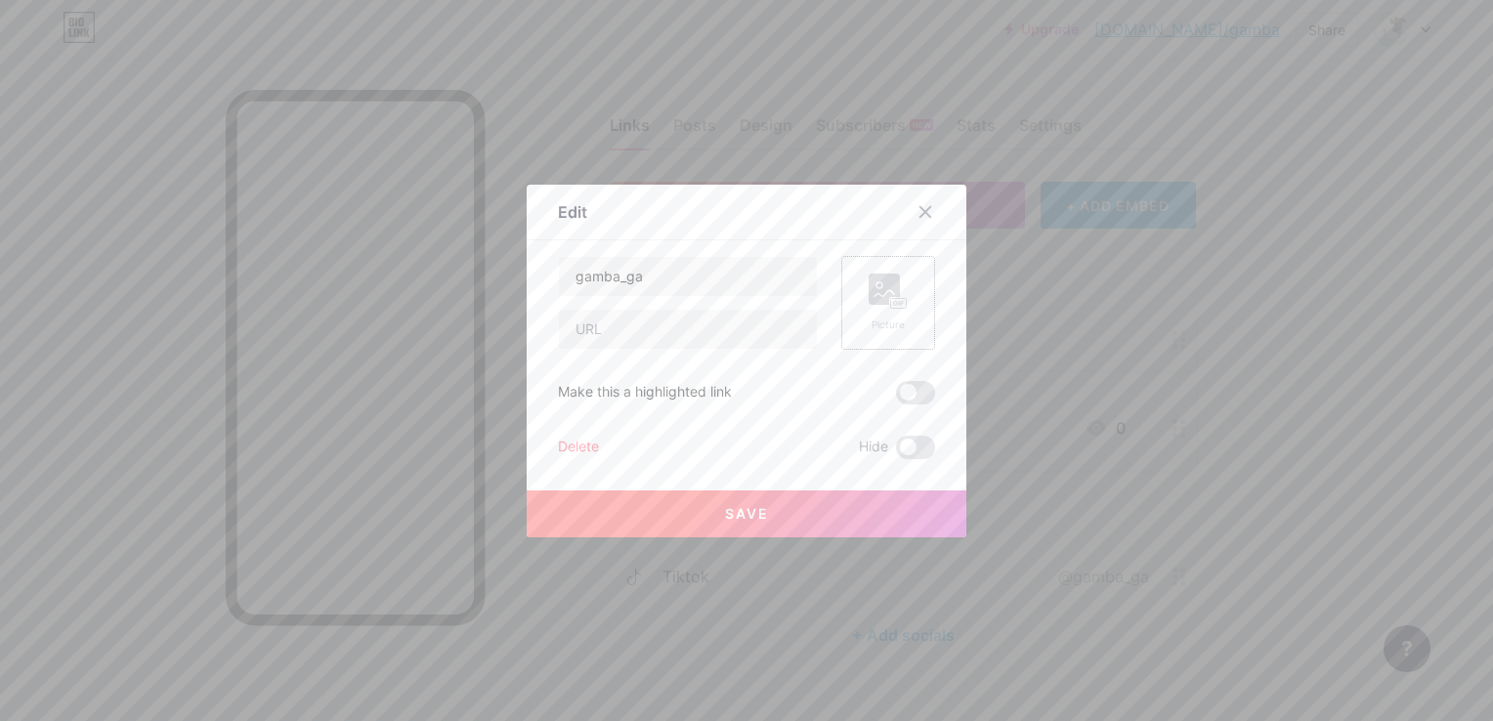
click at [878, 295] on rect at bounding box center [884, 289] width 31 height 31
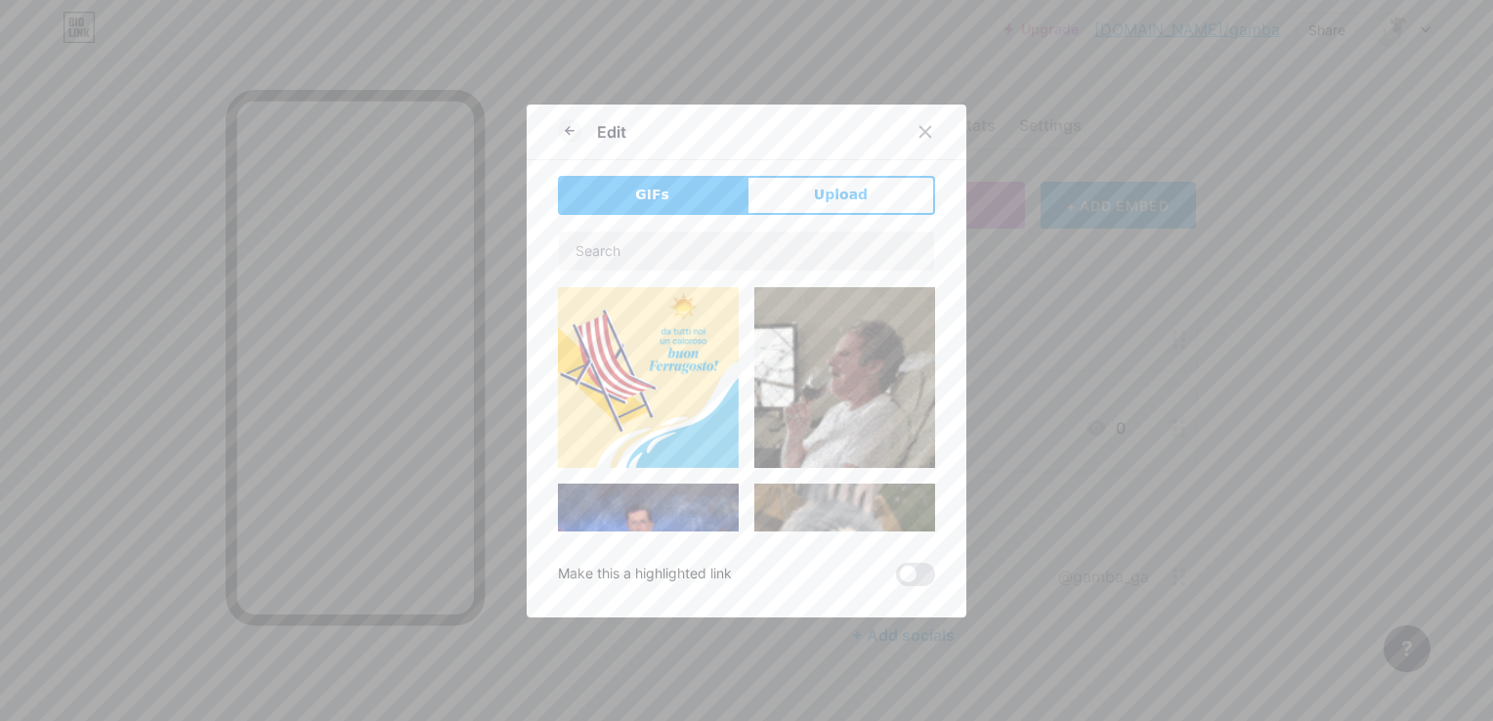
click at [821, 197] on span "Upload" at bounding box center [841, 195] width 54 height 21
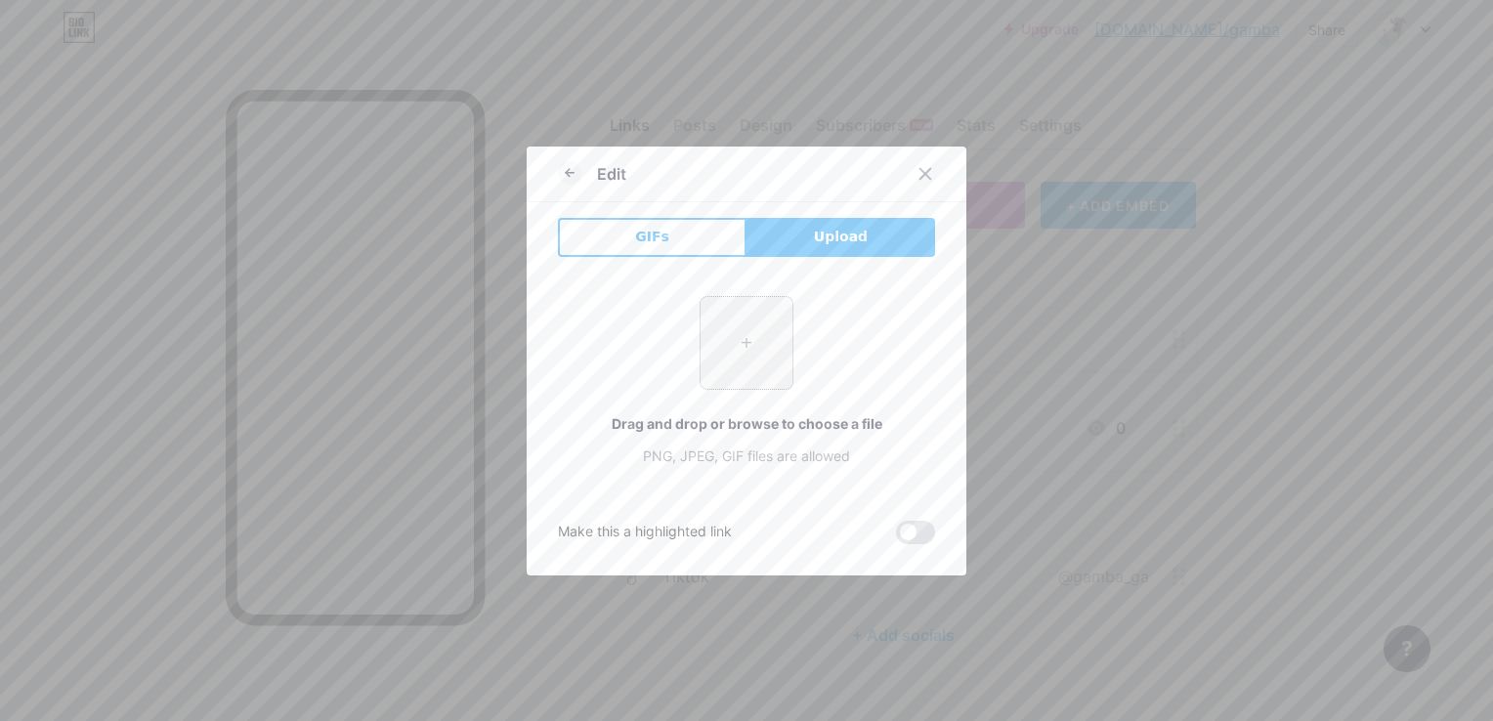
click at [733, 330] on input "file" at bounding box center [747, 343] width 92 height 92
click at [918, 168] on icon at bounding box center [926, 174] width 16 height 16
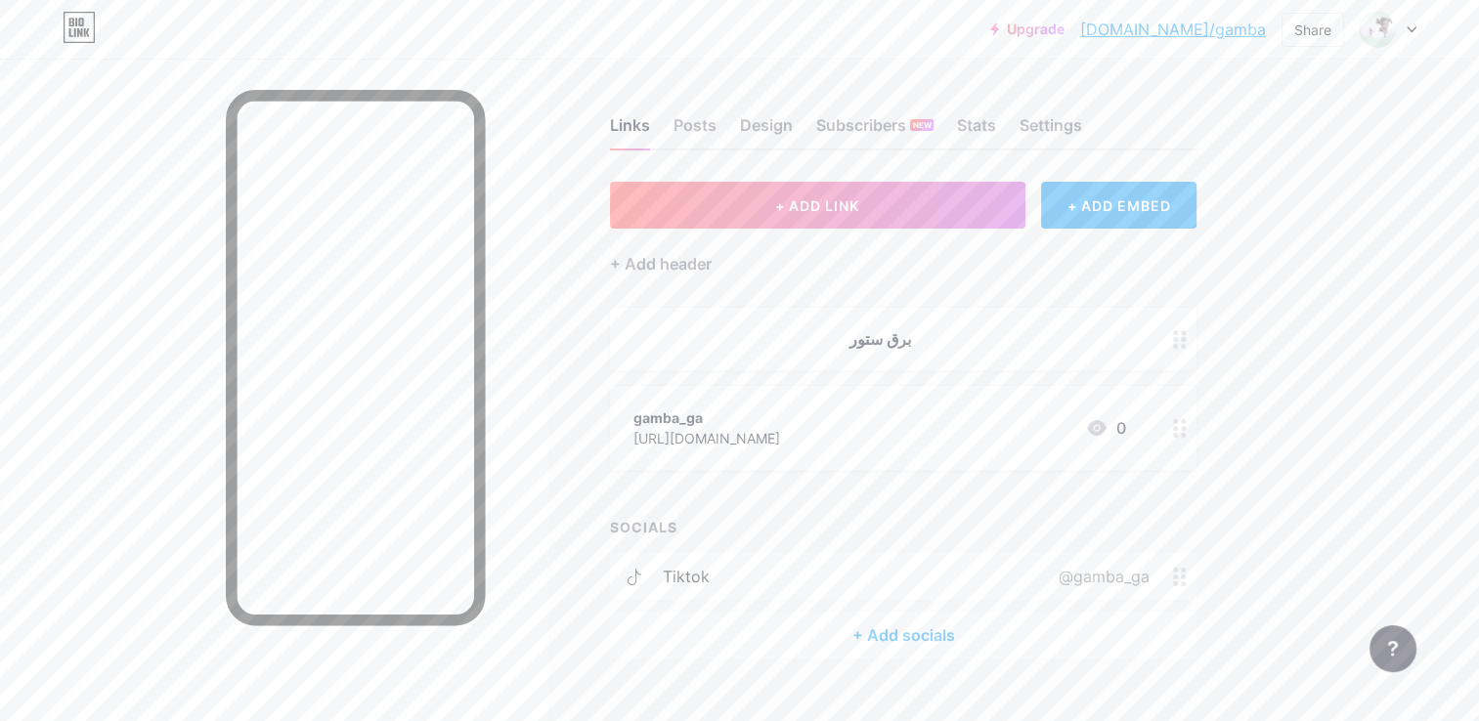
click at [915, 174] on div "Links Posts Design Subscribers NEW Stats Settings + ADD LINK + ADD EMBED + Add …" at bounding box center [639, 408] width 1278 height 698
drag, startPoint x: 915, startPoint y: 174, endPoint x: 876, endPoint y: 153, distance: 44.2
click at [876, 153] on div "Links Posts Design Subscribers NEW Stats Settings + ADD LINK + ADD EMBED + Add …" at bounding box center [639, 408] width 1278 height 698
click at [682, 265] on div "+ Add header" at bounding box center [661, 263] width 102 height 23
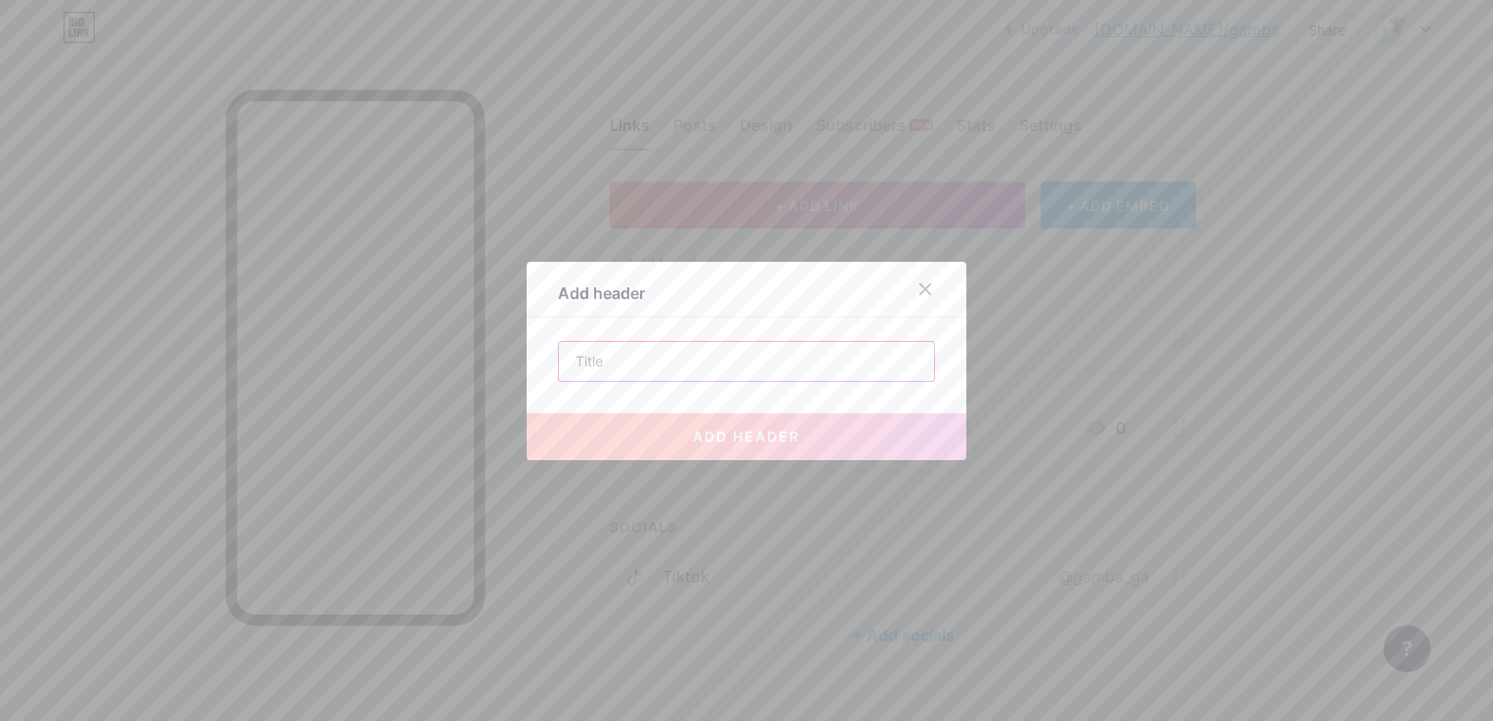
click at [774, 351] on input "text" at bounding box center [746, 361] width 375 height 39
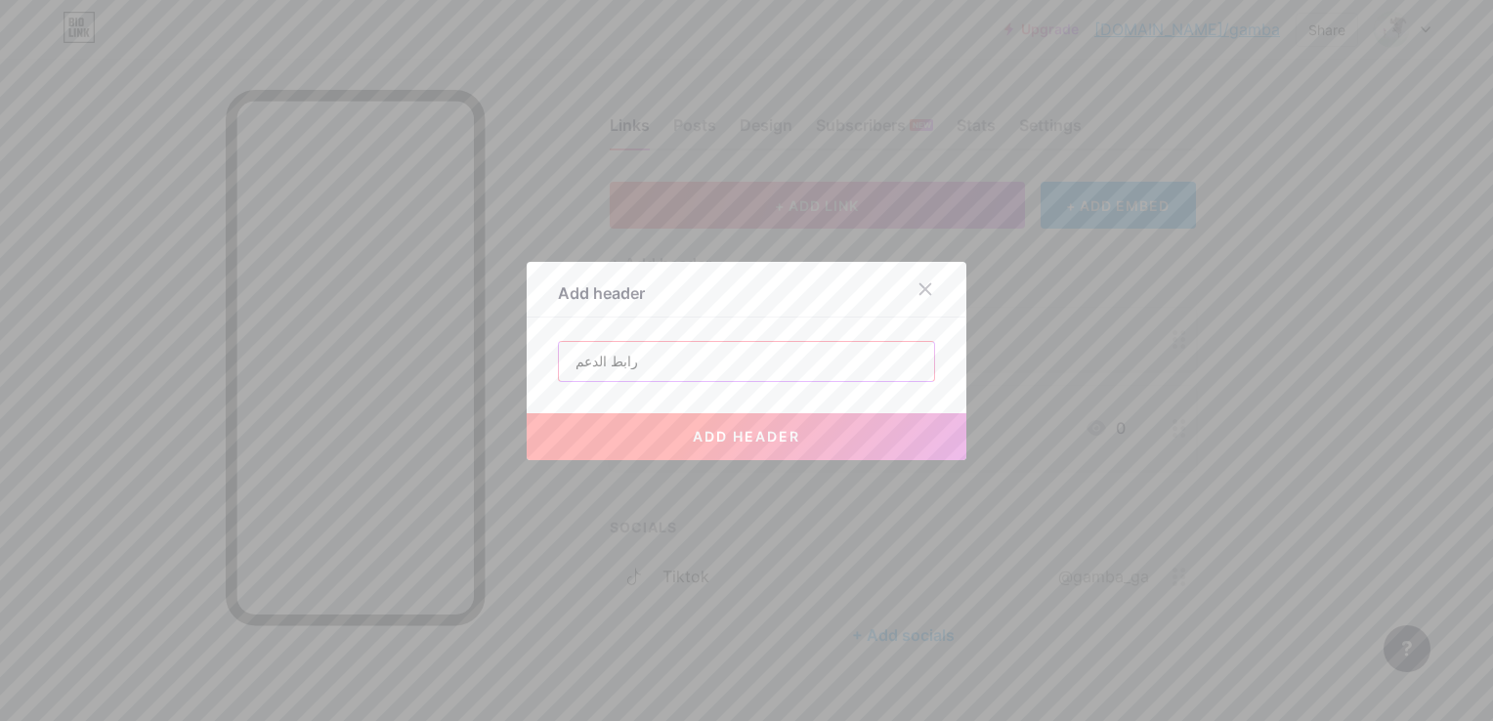
type input "رابط الدعم"
click at [746, 437] on span "add header" at bounding box center [747, 436] width 108 height 17
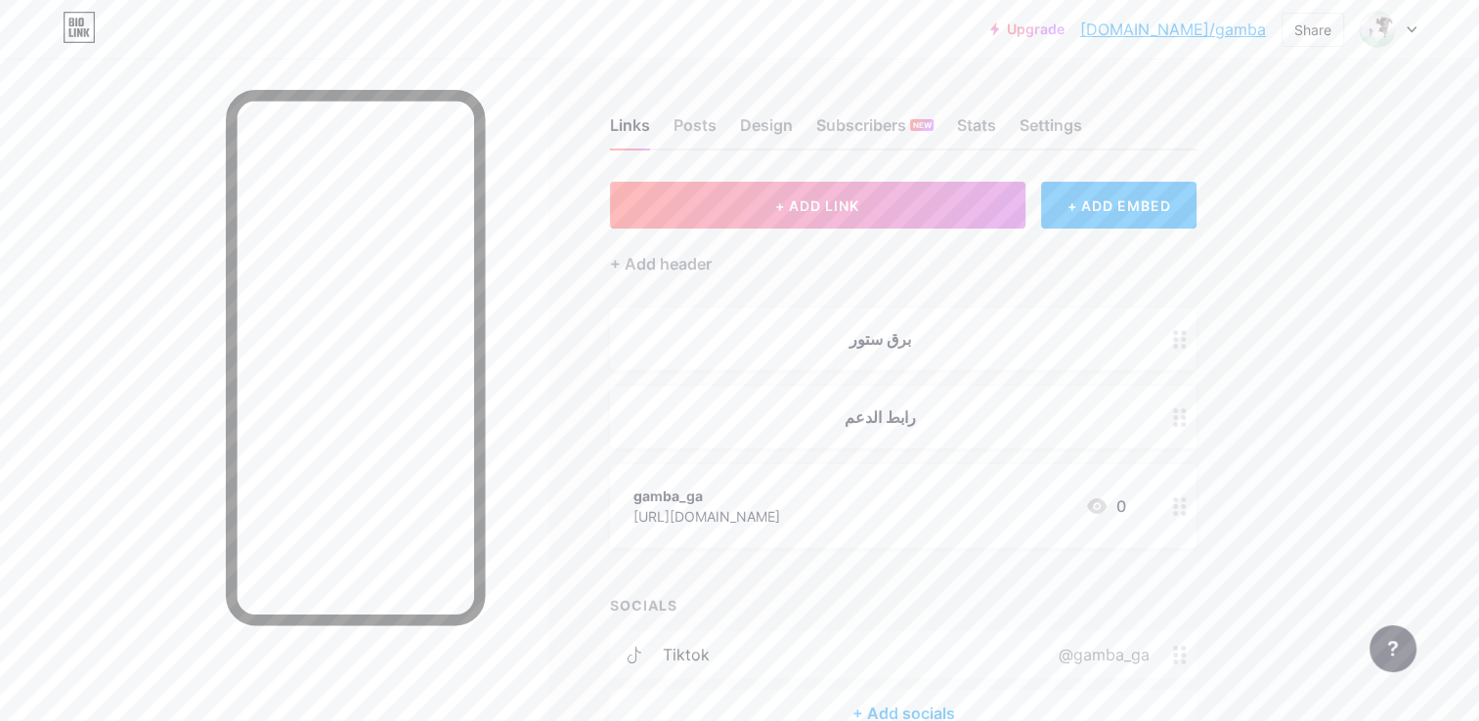
click at [1179, 500] on icon at bounding box center [1180, 506] width 14 height 19
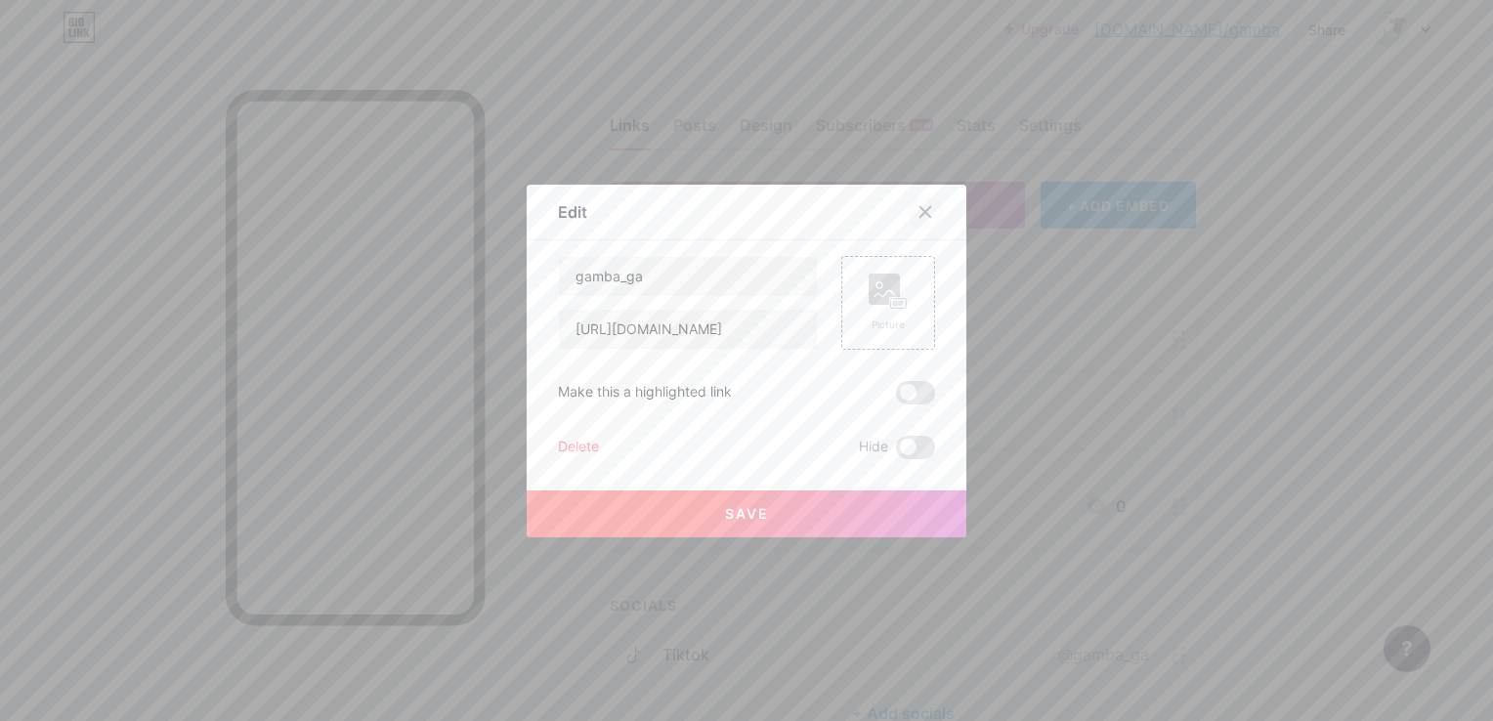
click at [908, 221] on div at bounding box center [925, 211] width 35 height 35
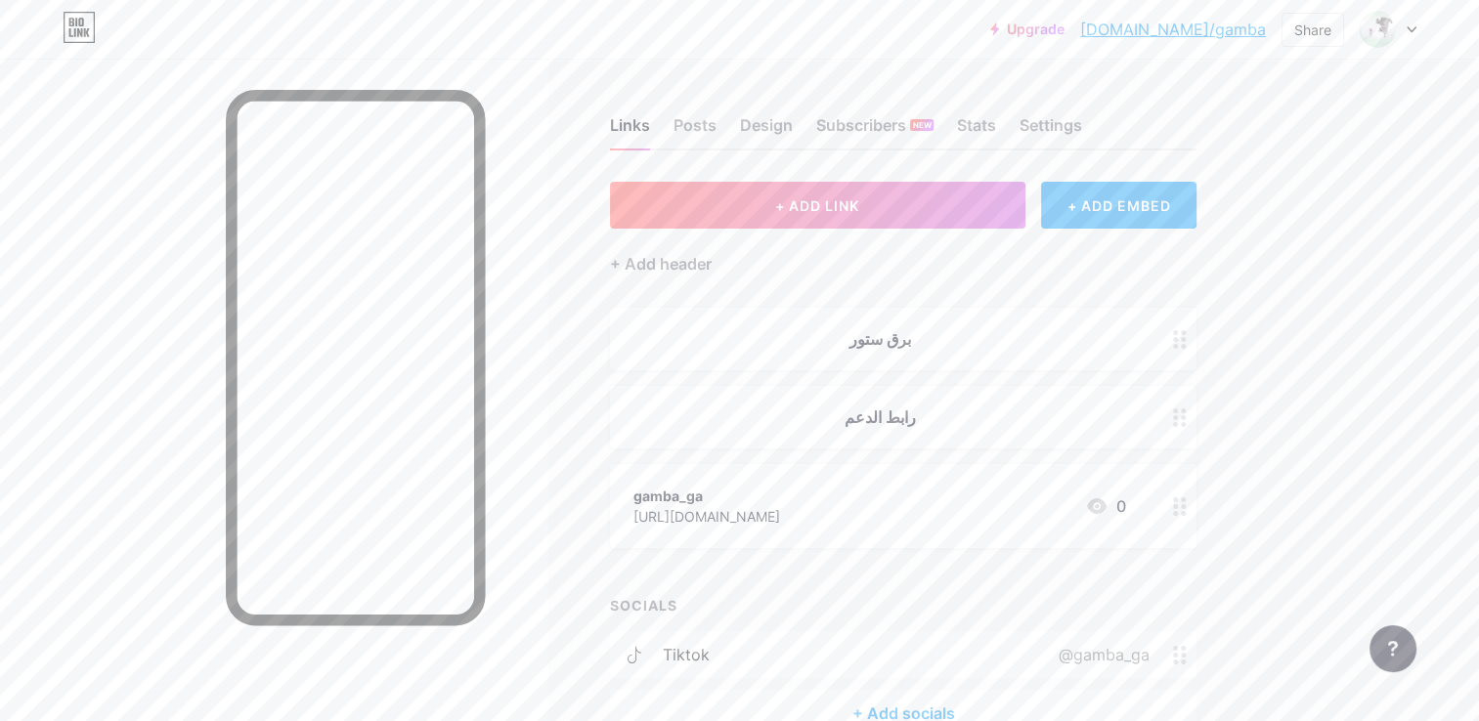
click at [688, 506] on div "[URL][DOMAIN_NAME]" at bounding box center [706, 516] width 147 height 21
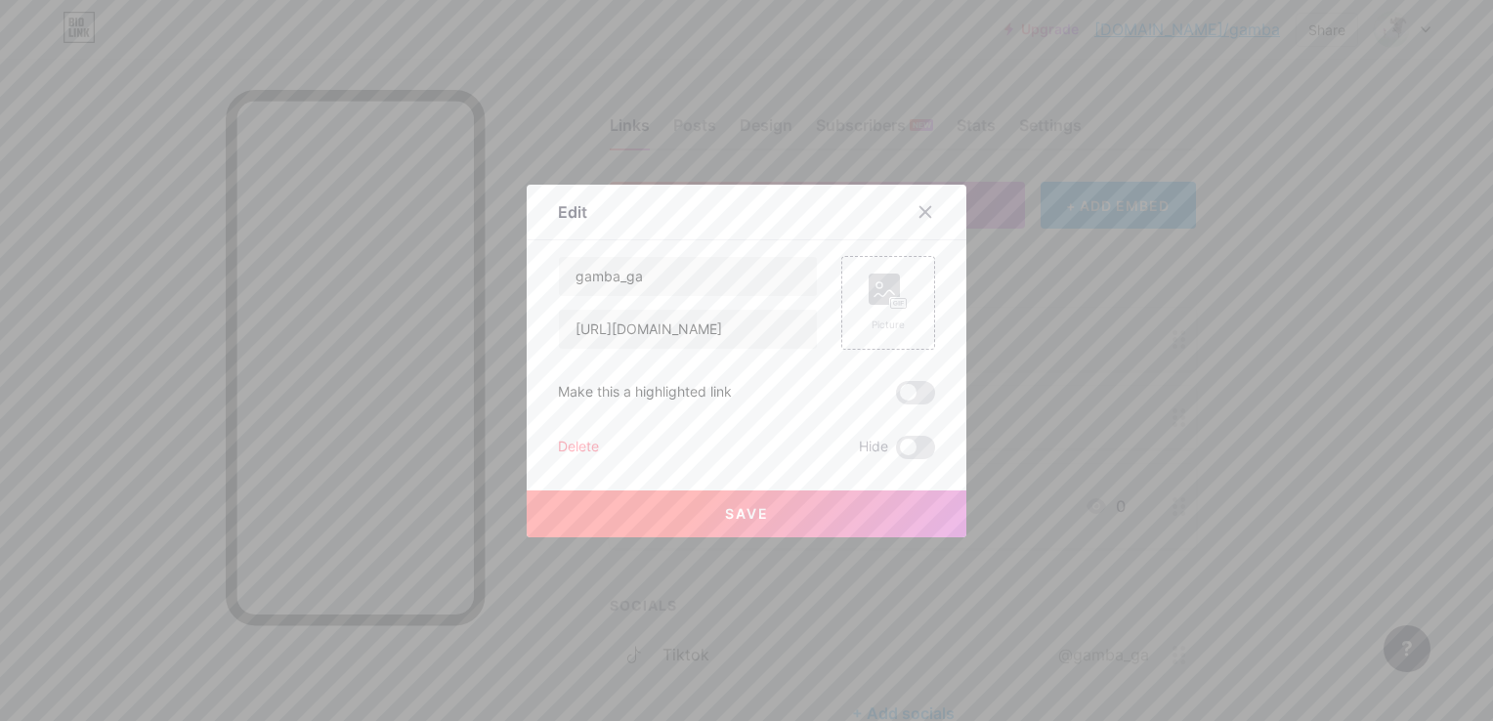
click at [570, 443] on div "Delete" at bounding box center [578, 447] width 41 height 23
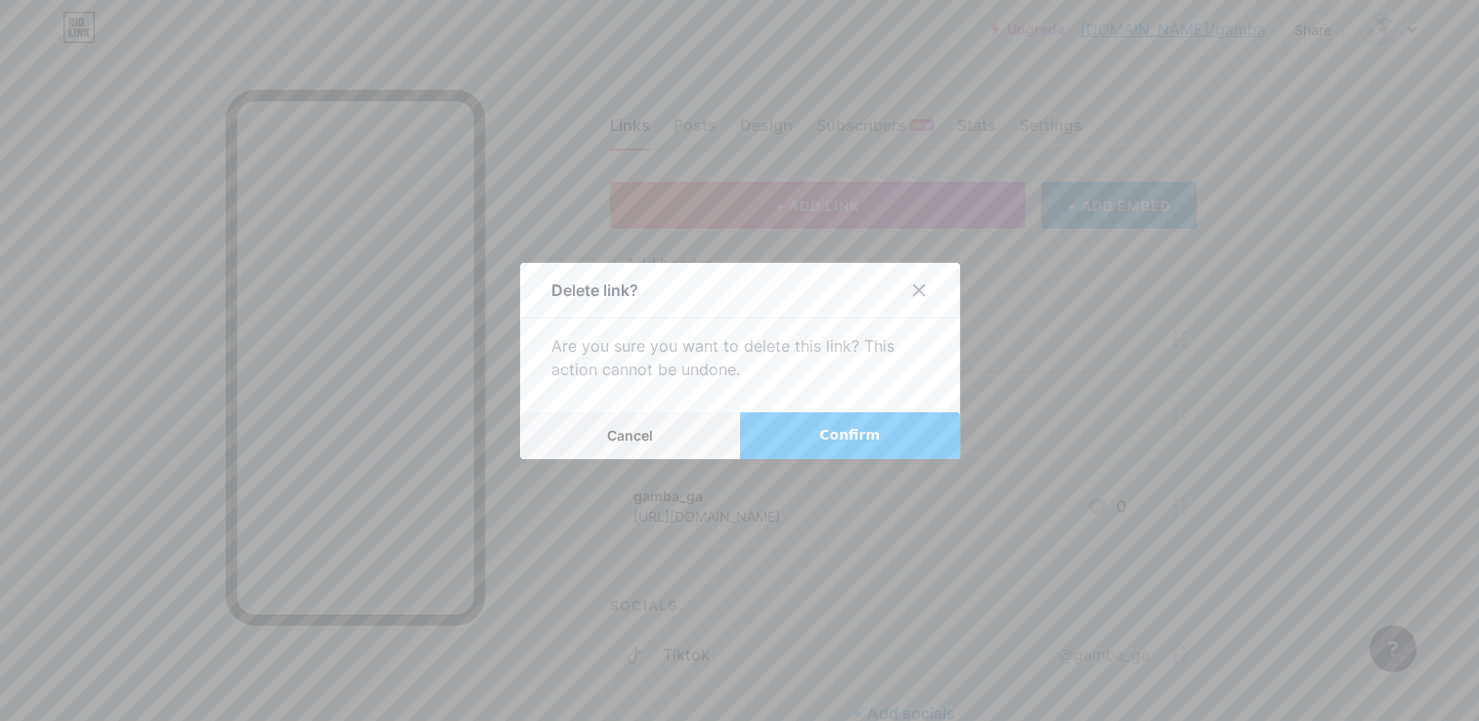
click at [861, 432] on span "Confirm" at bounding box center [849, 435] width 61 height 21
